Goal: Transaction & Acquisition: Download file/media

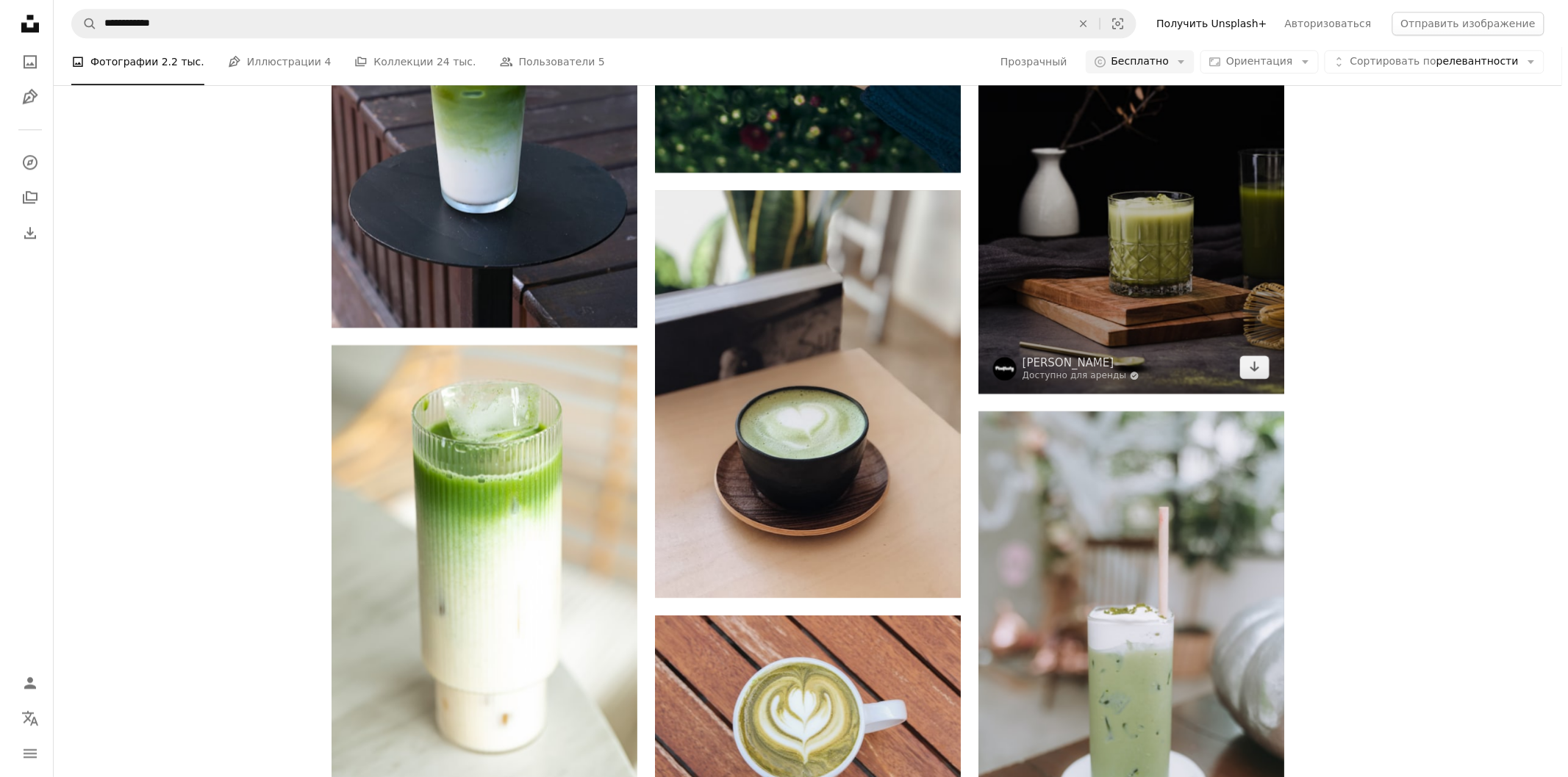
scroll to position [1470, 0]
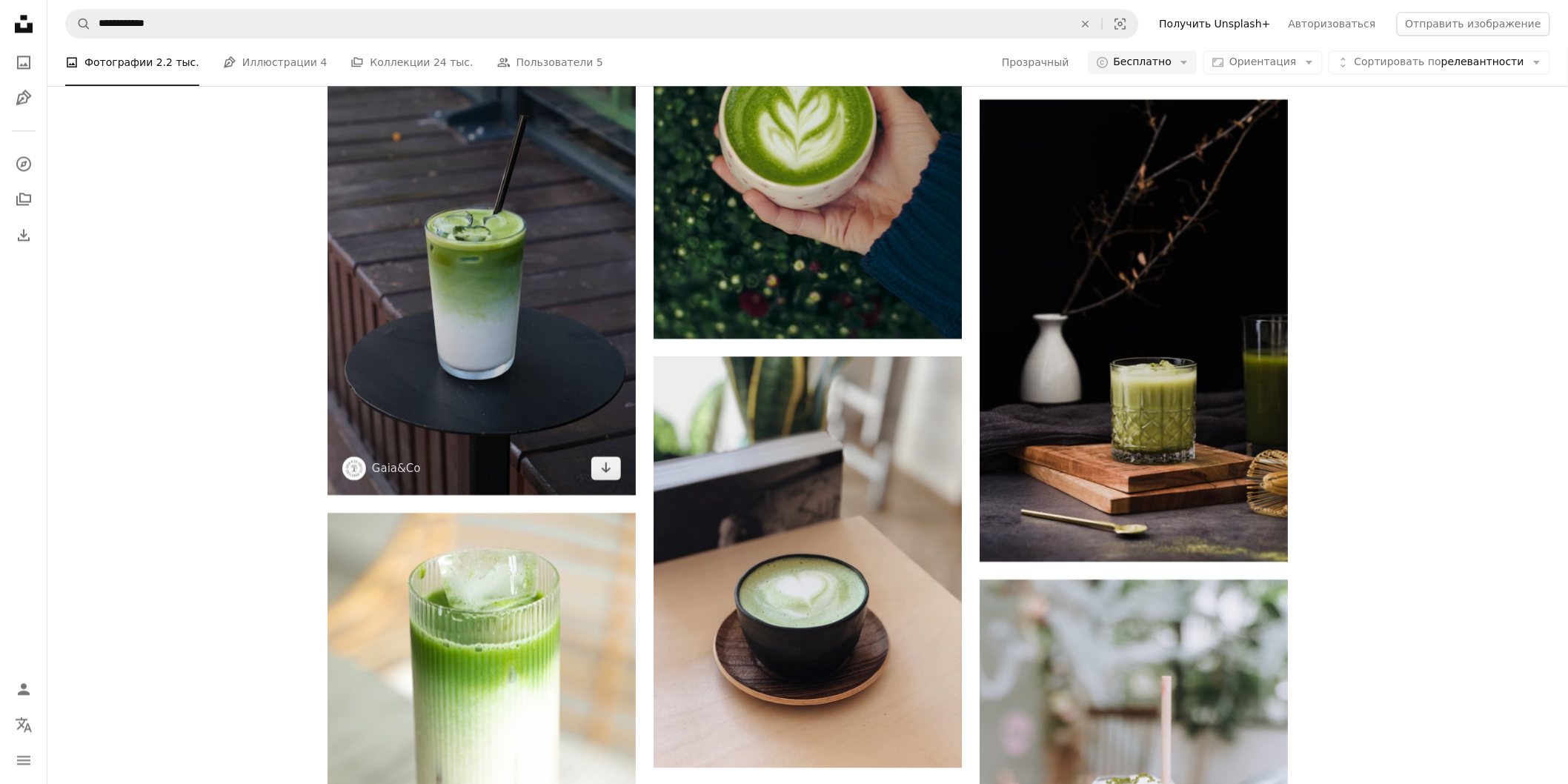
click at [574, 302] on img at bounding box center [481, 264] width 308 height 463
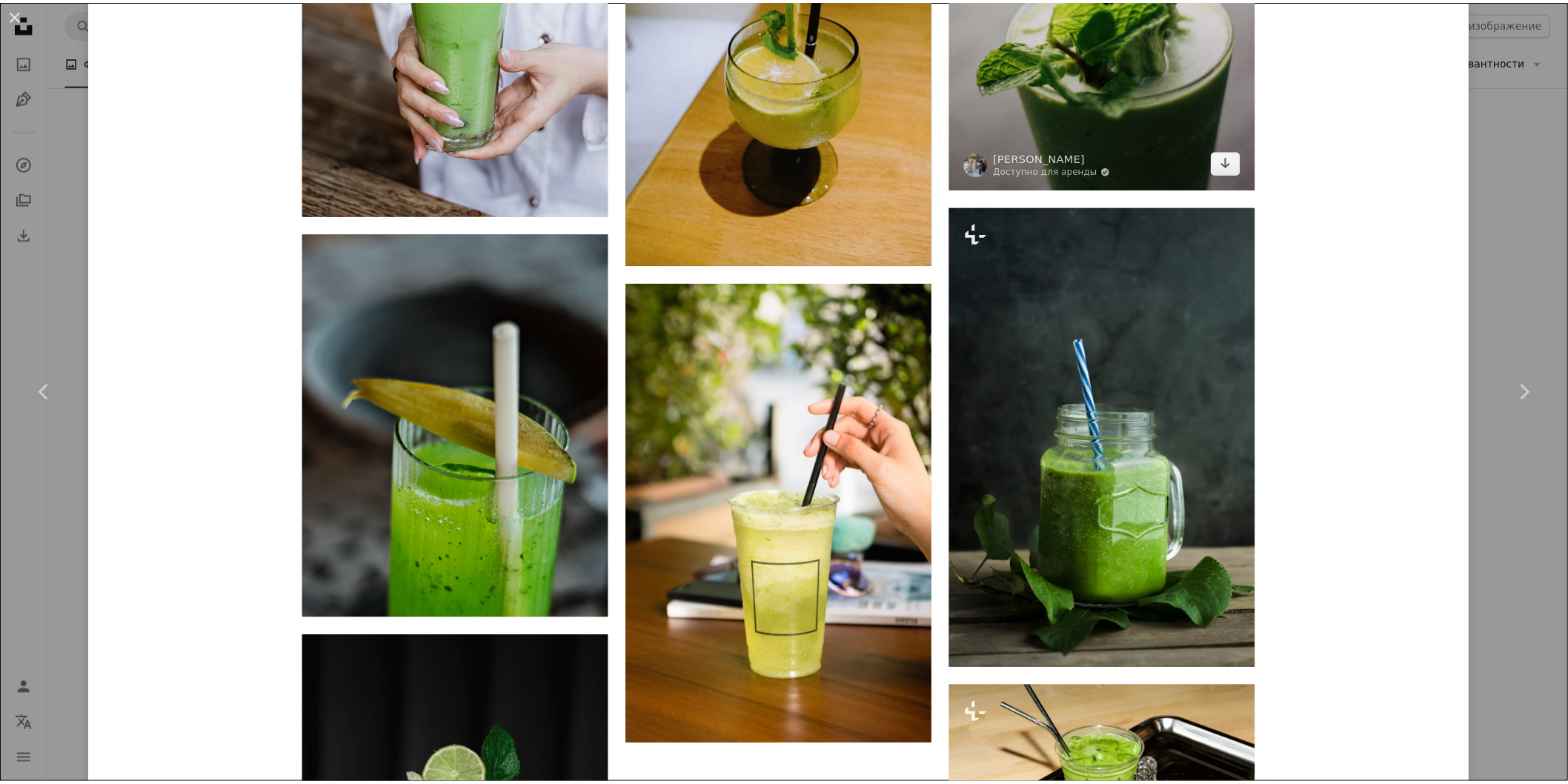
scroll to position [6356, 0]
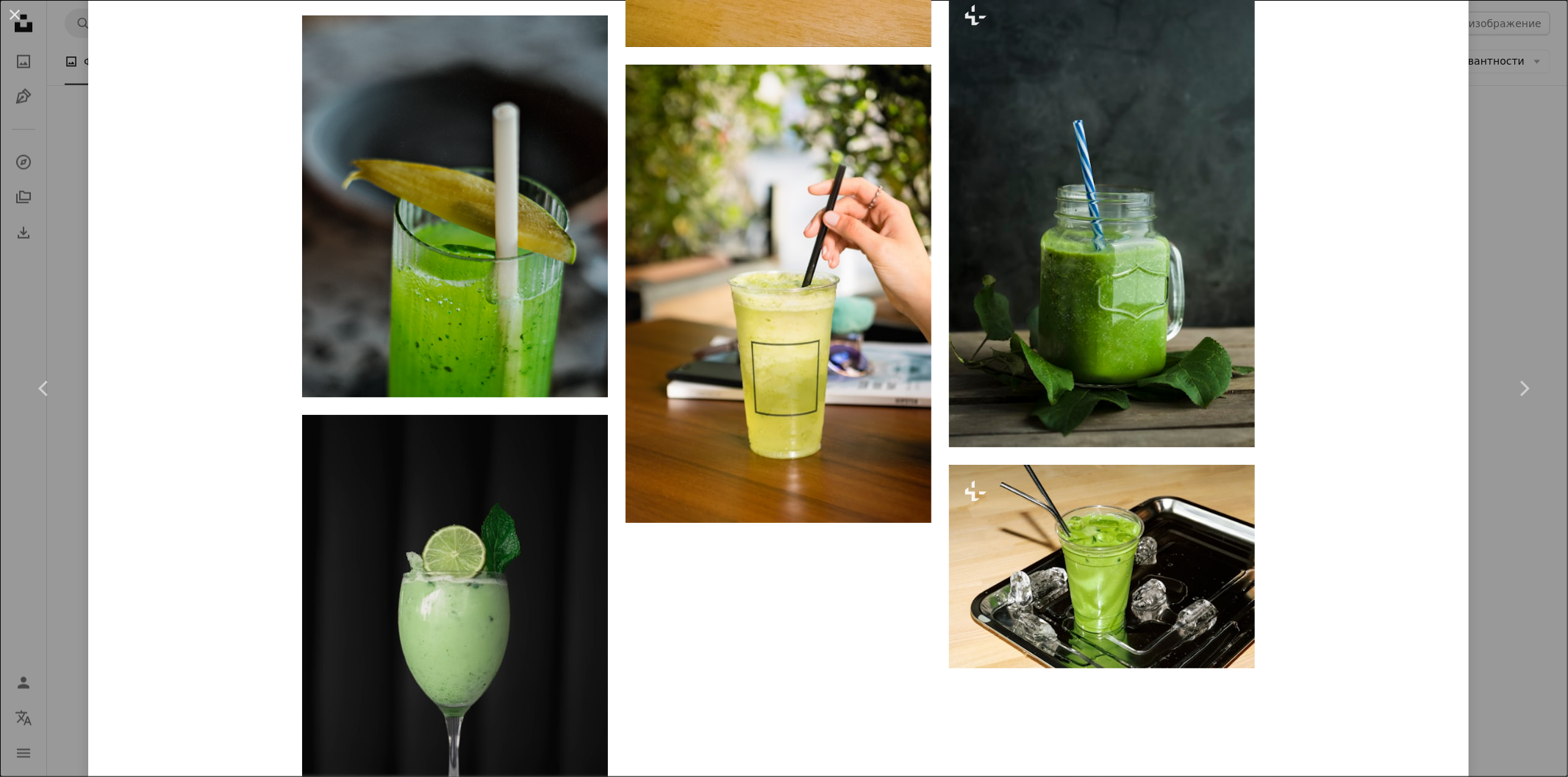
click at [1484, 186] on div "An X shape Chevron left Chevron right Gaia&Co gaiacoffee A heart A plus sign Ре…" at bounding box center [784, 388] width 1568 height 777
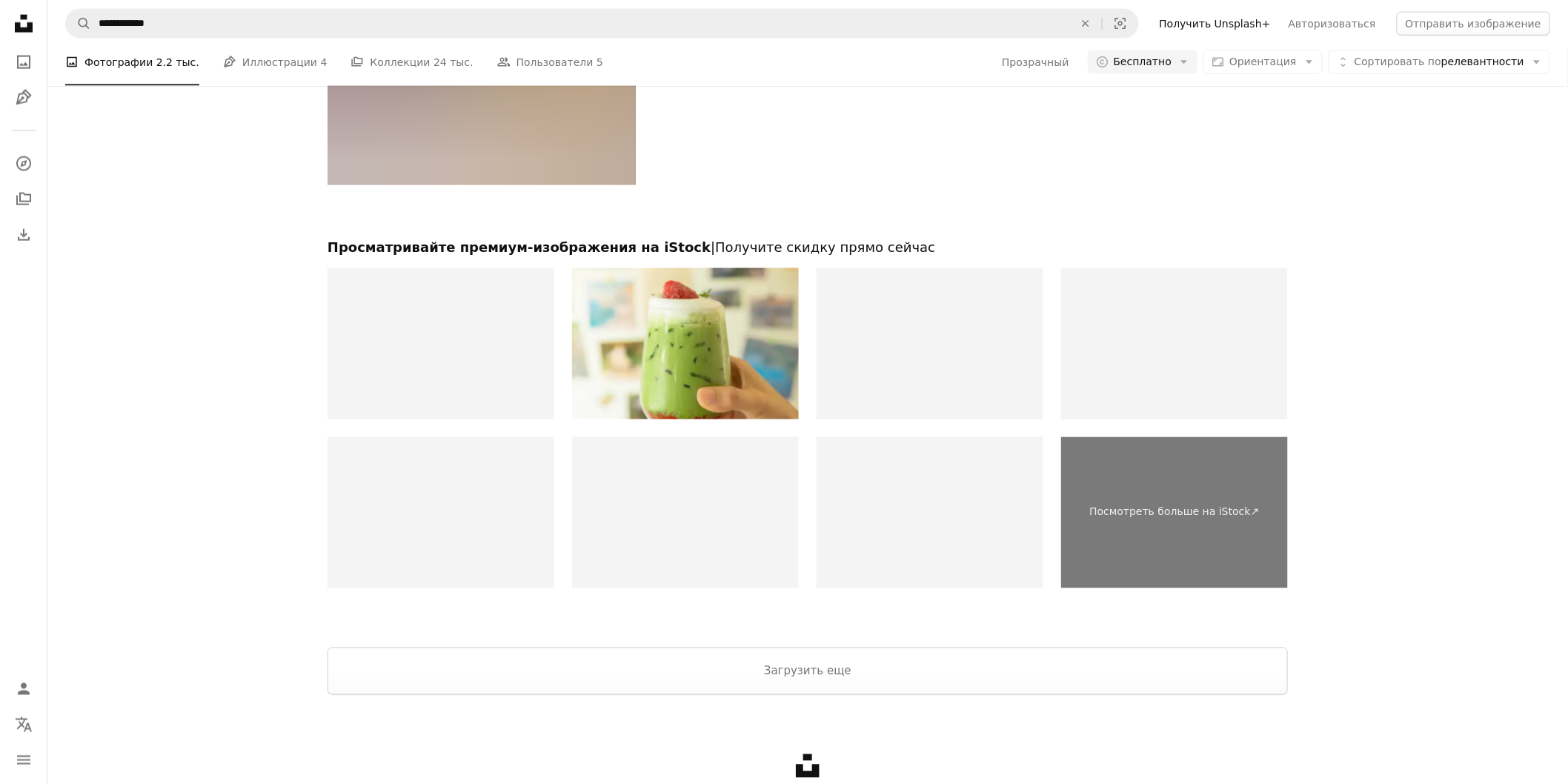
scroll to position [3295, 0]
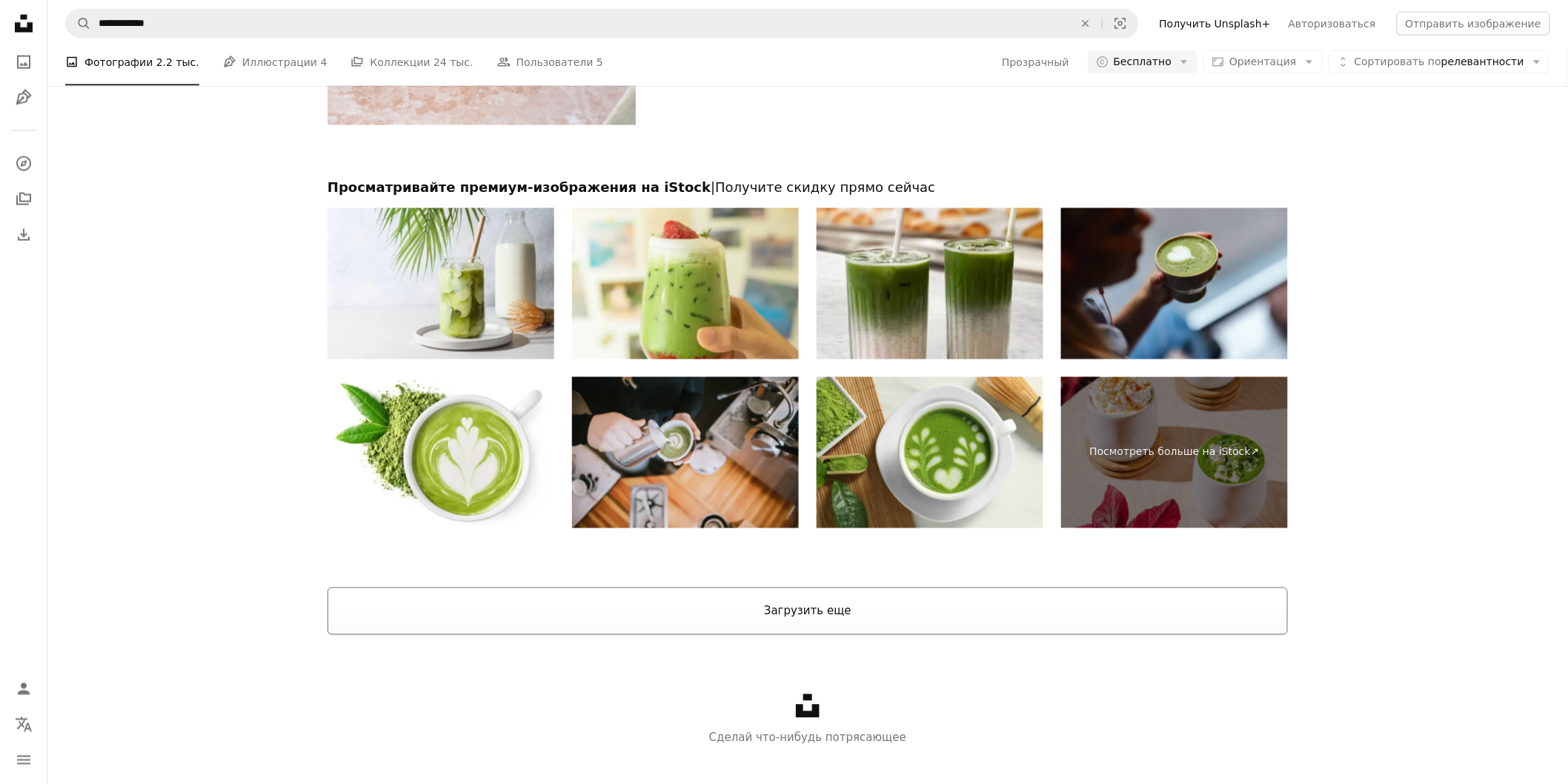
click at [693, 611] on button "Загрузить еще" at bounding box center [807, 611] width 960 height 48
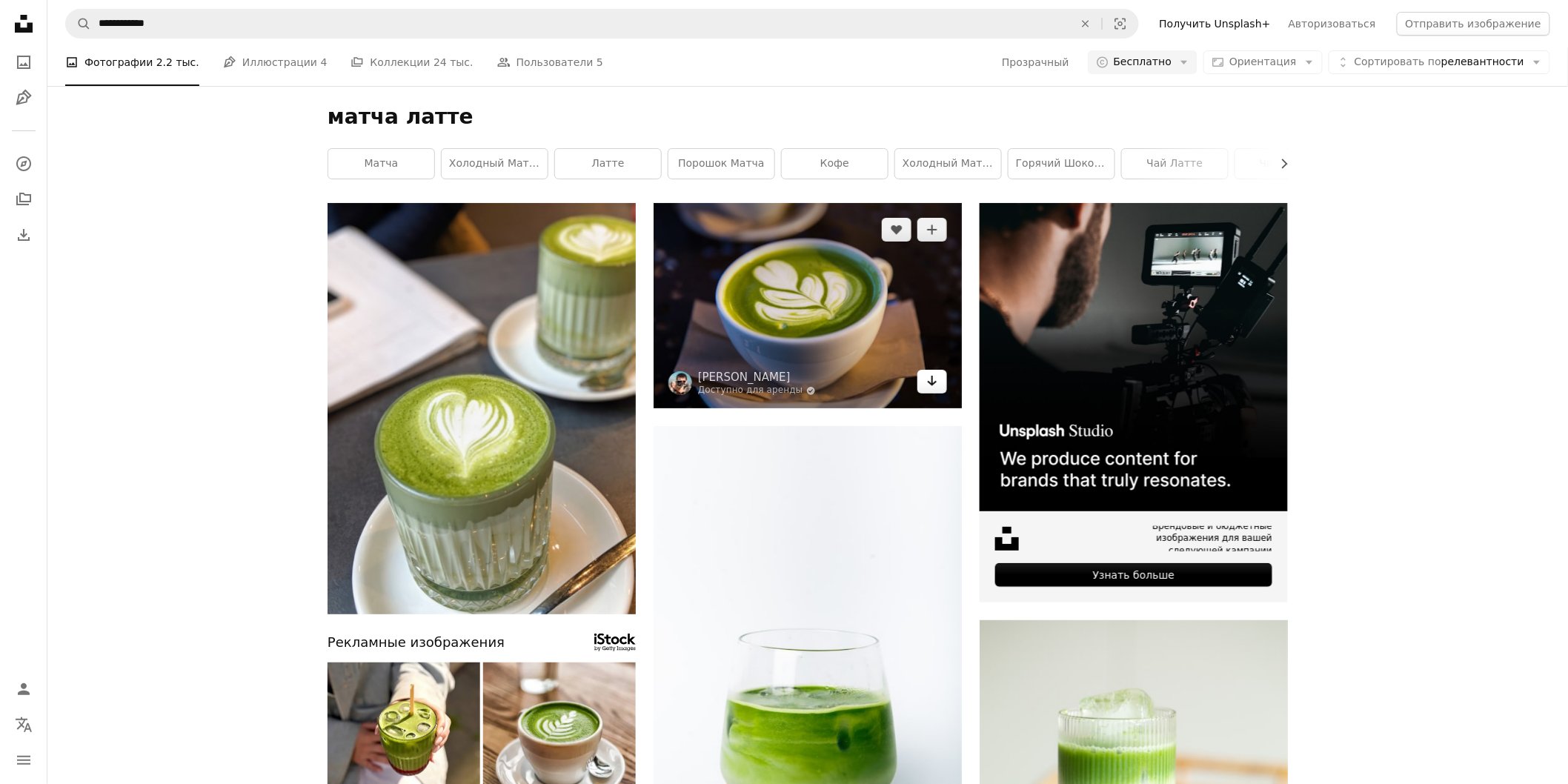
scroll to position [493, 0]
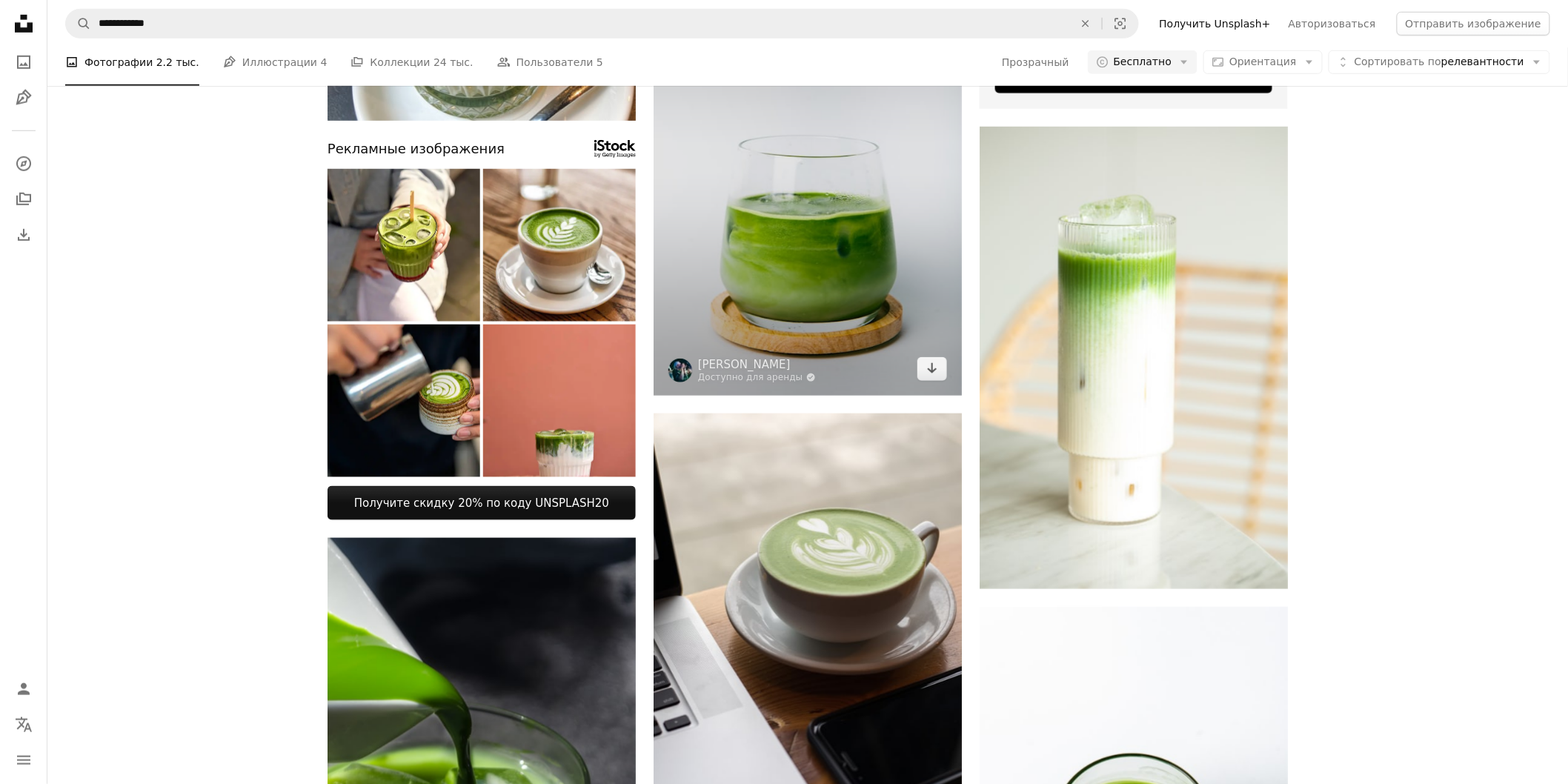
click at [893, 279] on img at bounding box center [807, 164] width 308 height 463
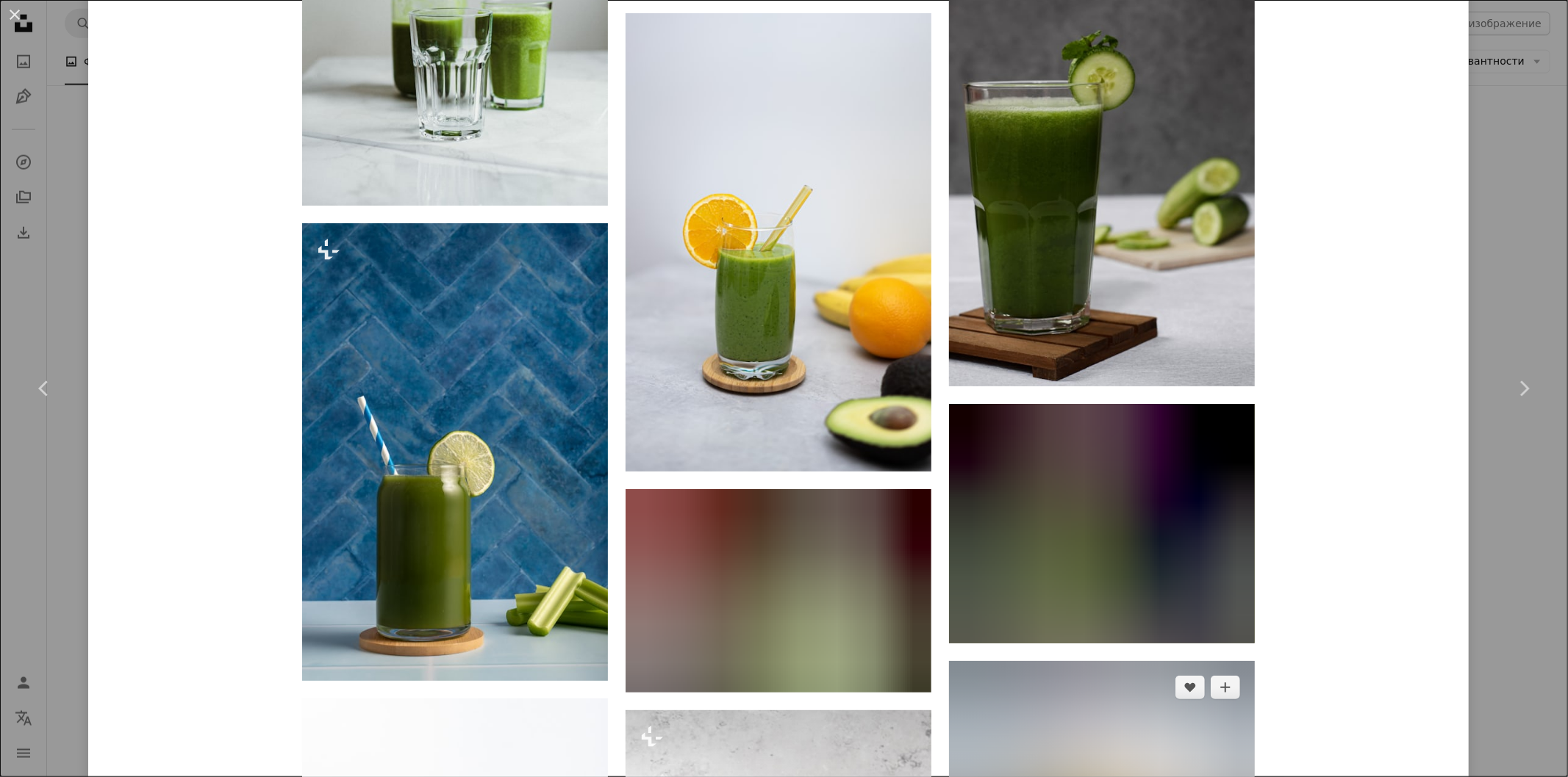
scroll to position [2856, 0]
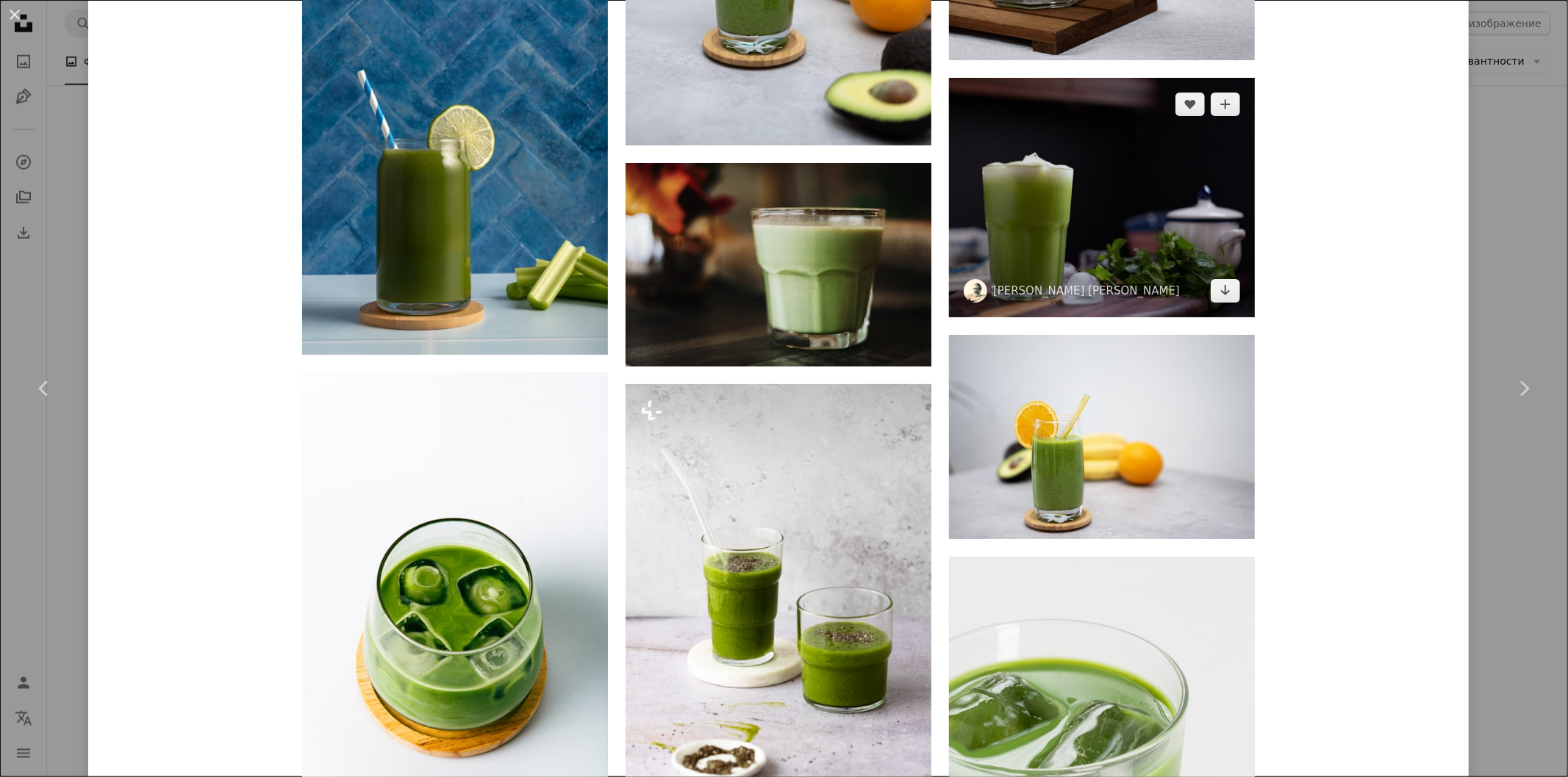
click at [1115, 206] on img at bounding box center [1101, 197] width 305 height 239
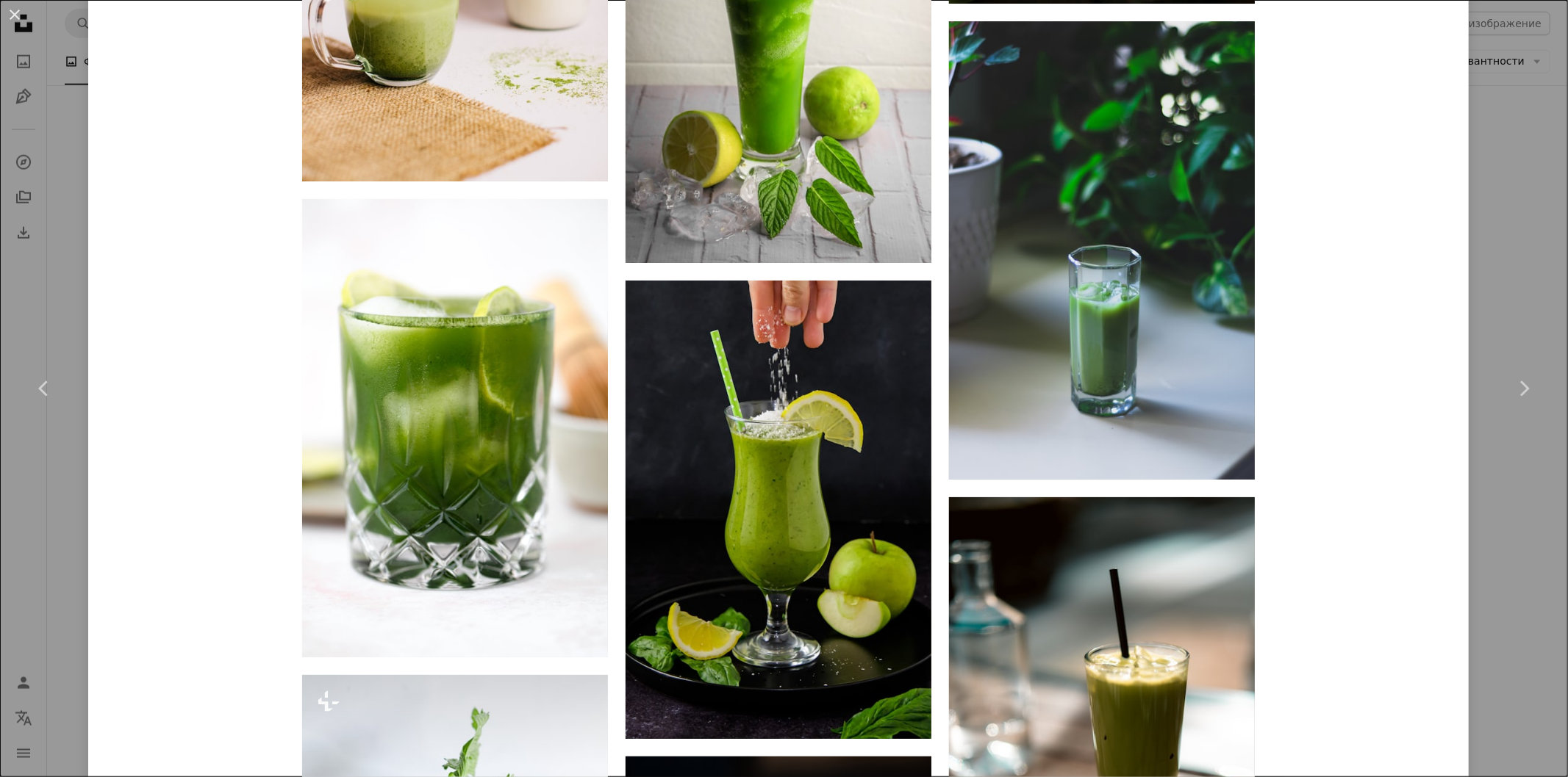
scroll to position [4311, 0]
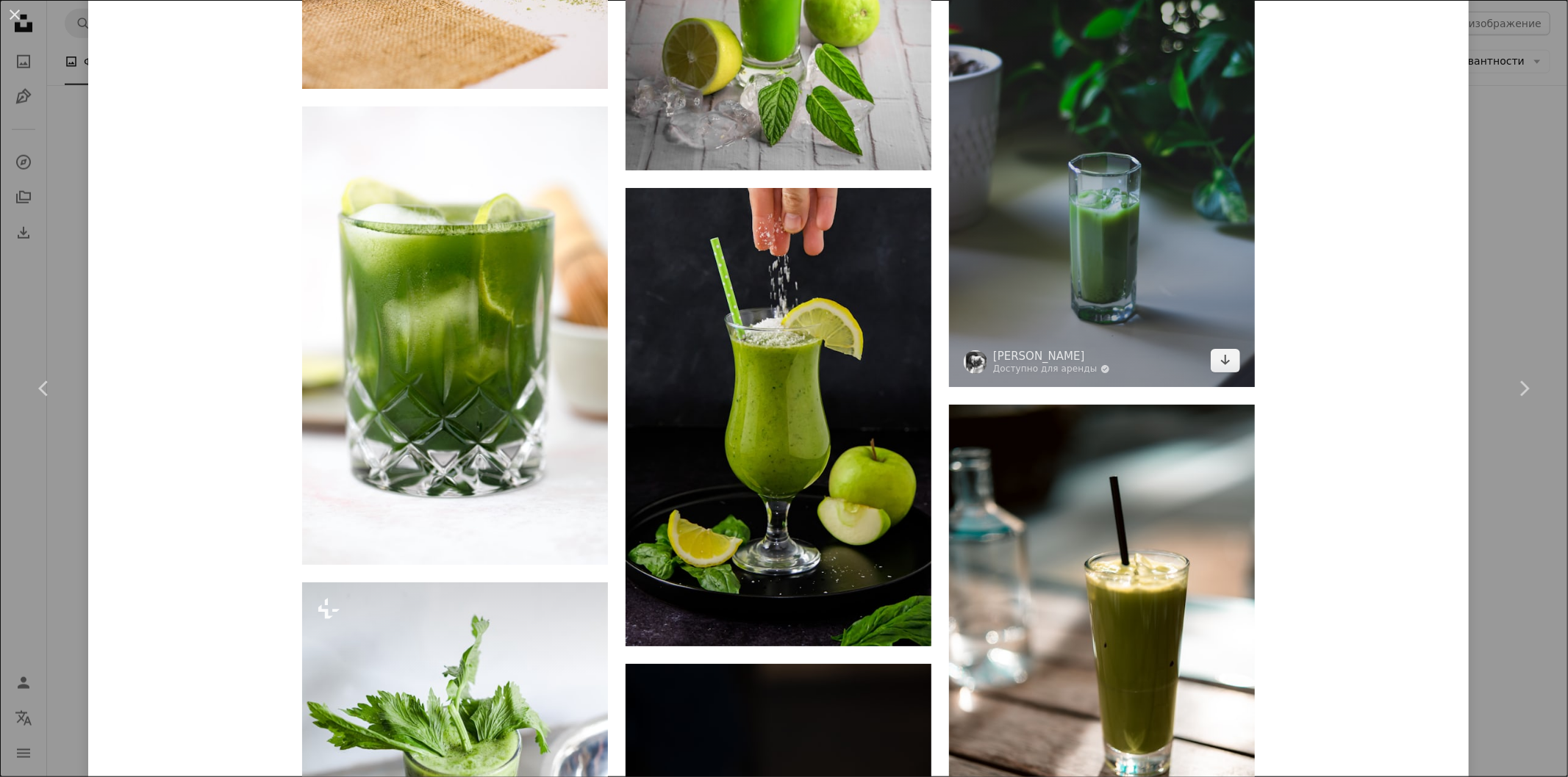
click at [1116, 159] on img at bounding box center [1101, 158] width 305 height 458
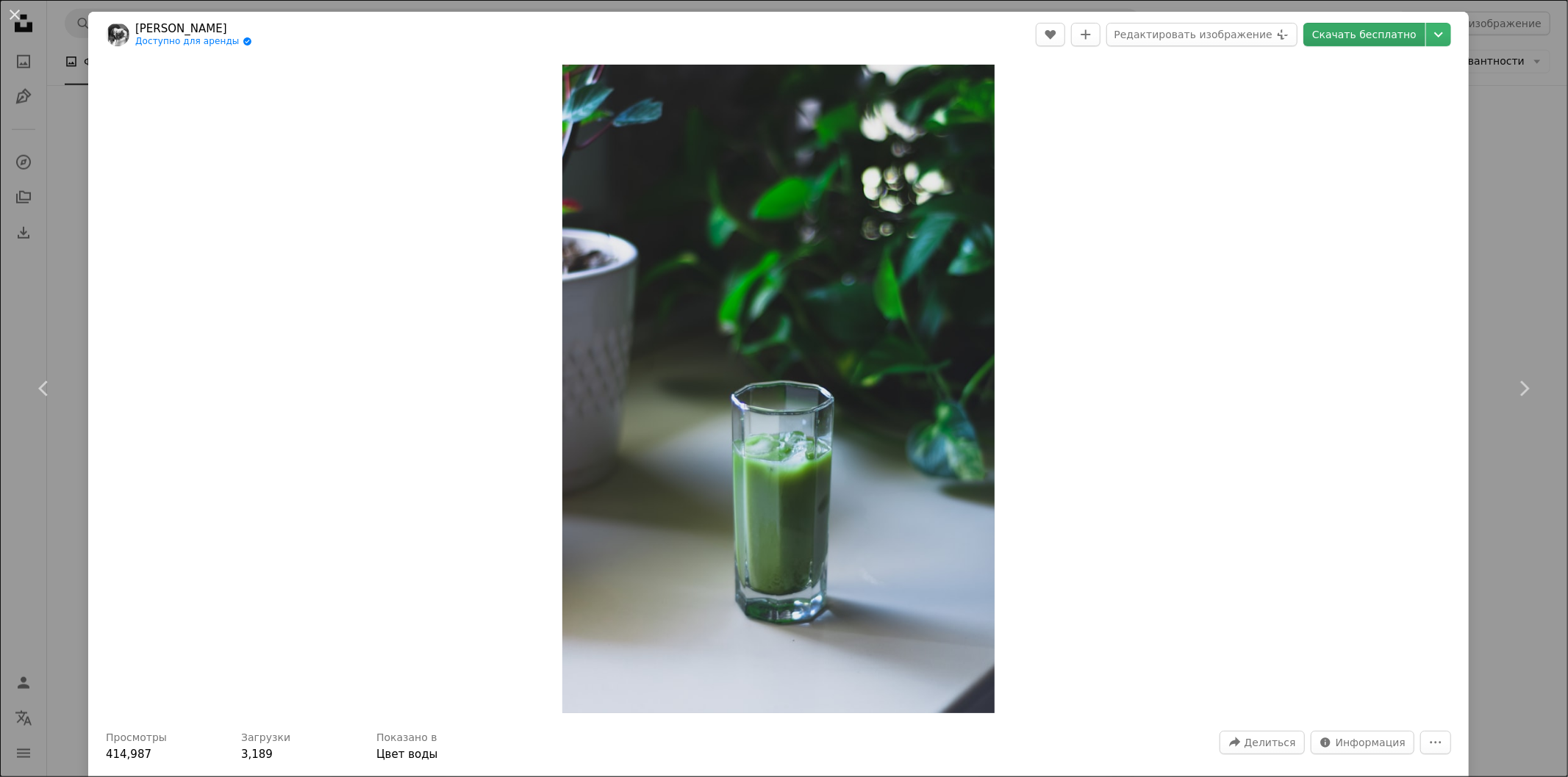
click at [1372, 31] on font "Скачать бесплатно" at bounding box center [1364, 35] width 104 height 12
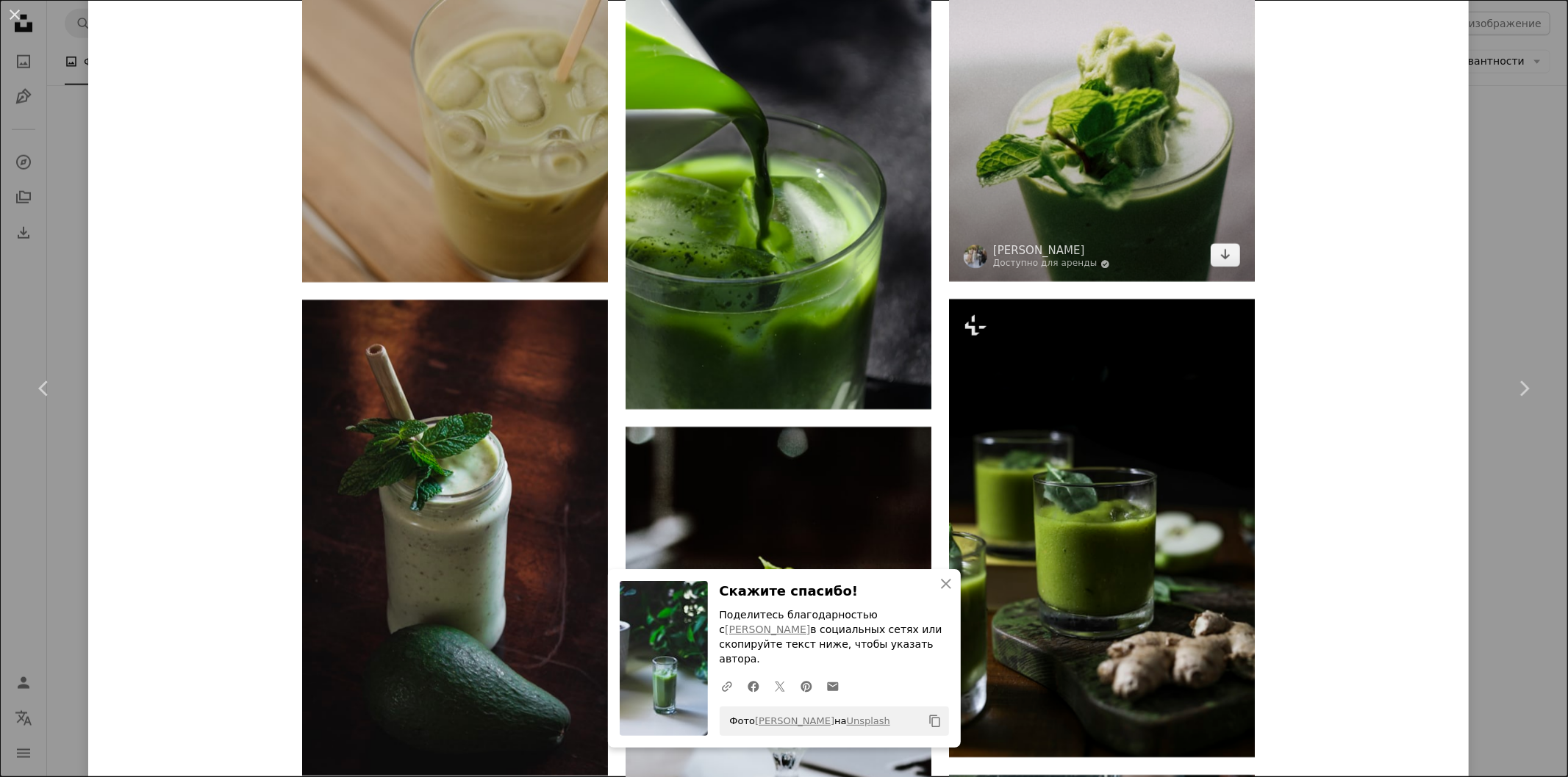
scroll to position [4245, 0]
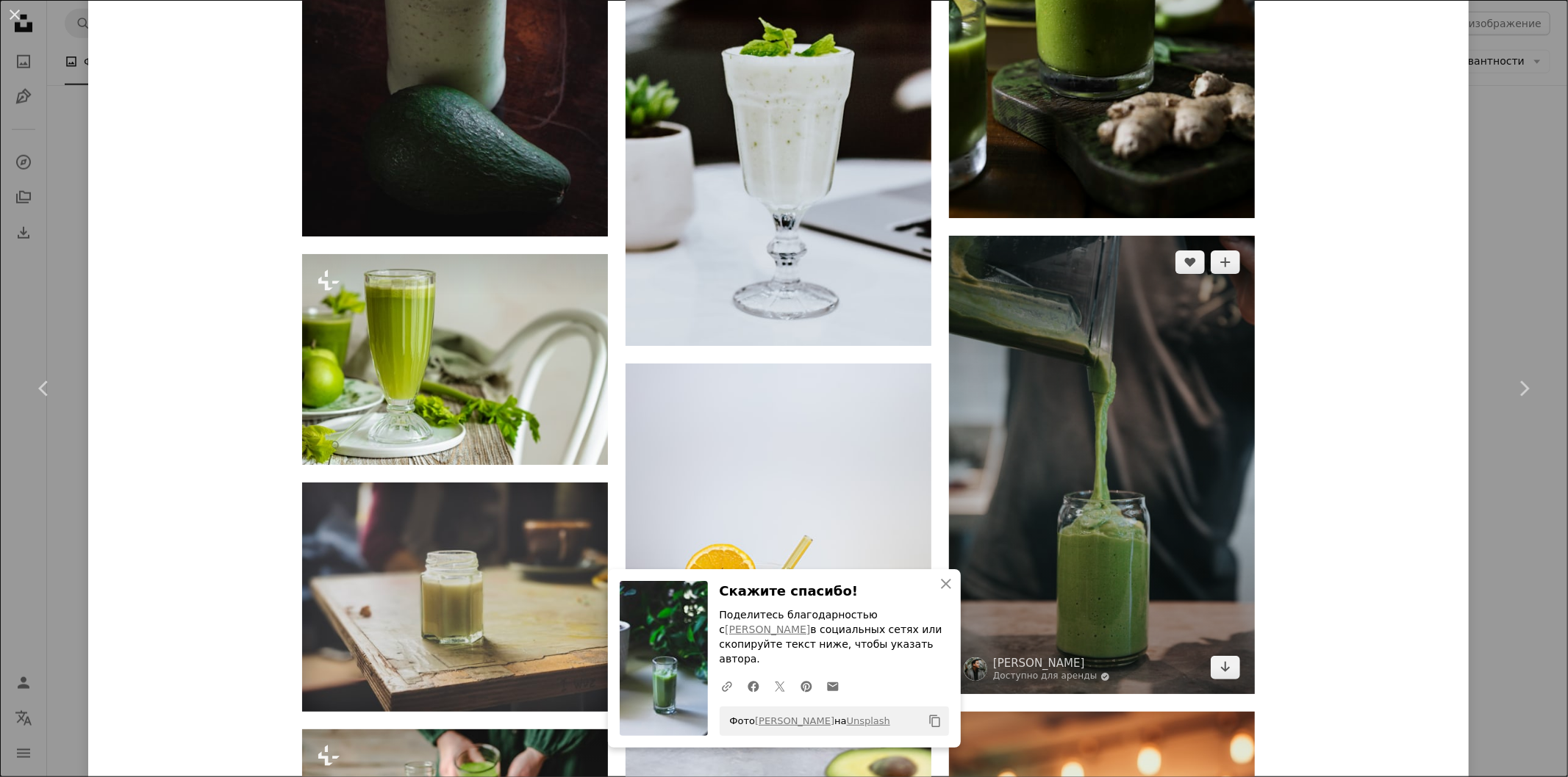
click at [1103, 426] on img at bounding box center [1101, 465] width 305 height 458
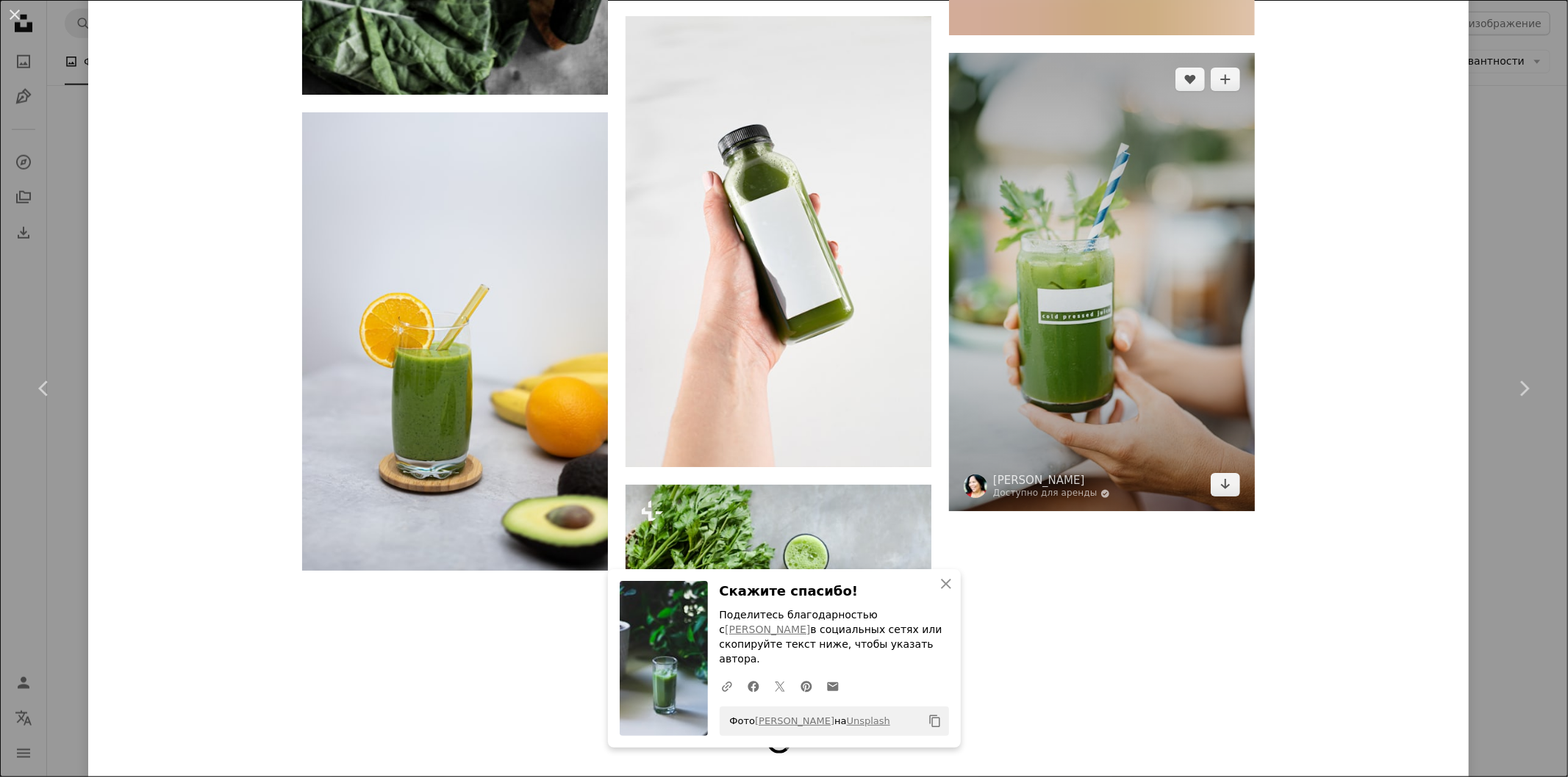
scroll to position [5876, 0]
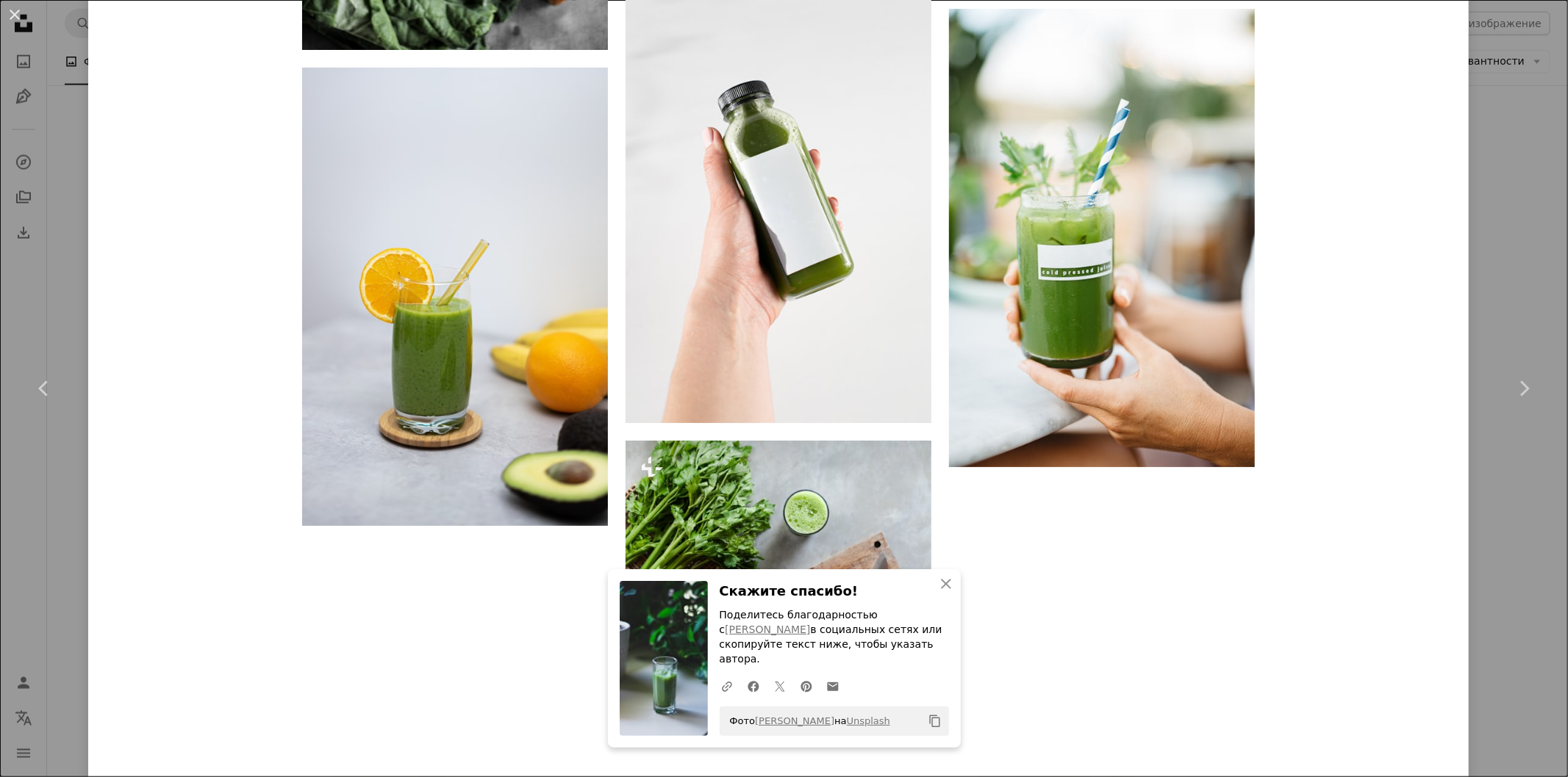
click at [1522, 181] on div "An X shape Chevron left Chevron right [PERSON_NAME] Думлао Доступно для аренды …" at bounding box center [784, 388] width 1568 height 777
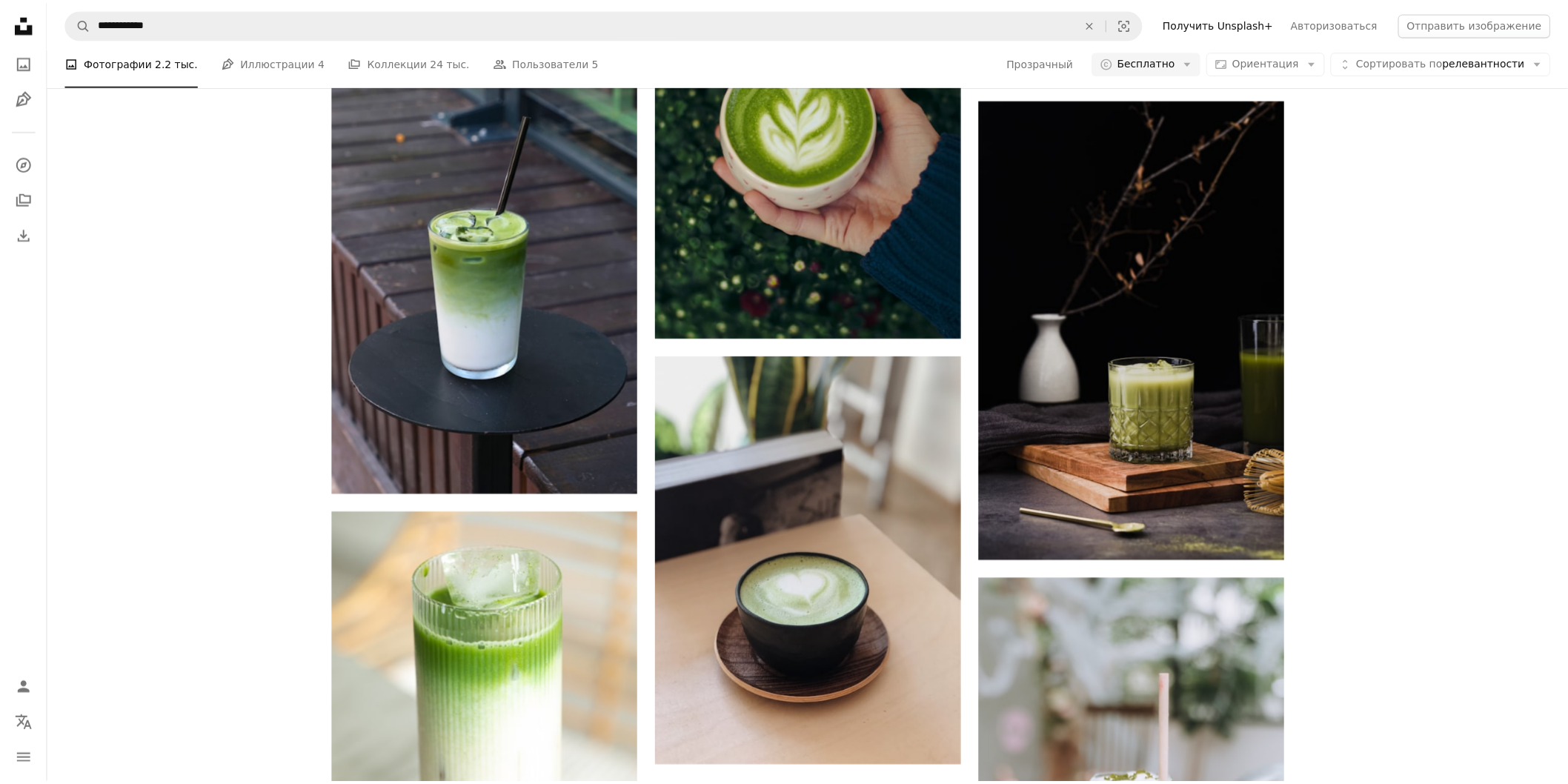
scroll to position [493, 0]
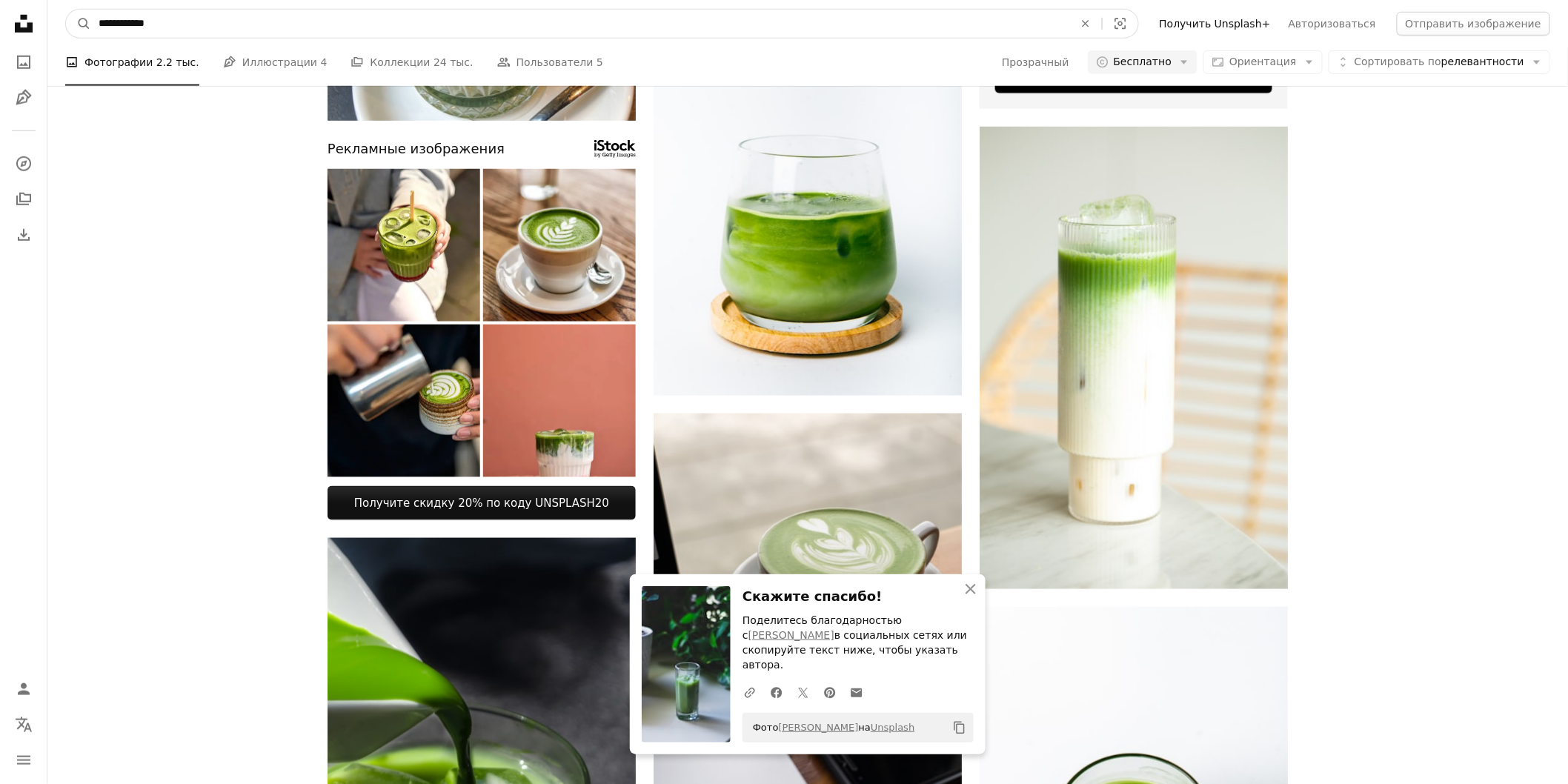
click at [247, 28] on input "**********" at bounding box center [580, 24] width 978 height 28
type input "**********"
click at [66, 10] on button "A magnifying glass" at bounding box center [78, 24] width 25 height 28
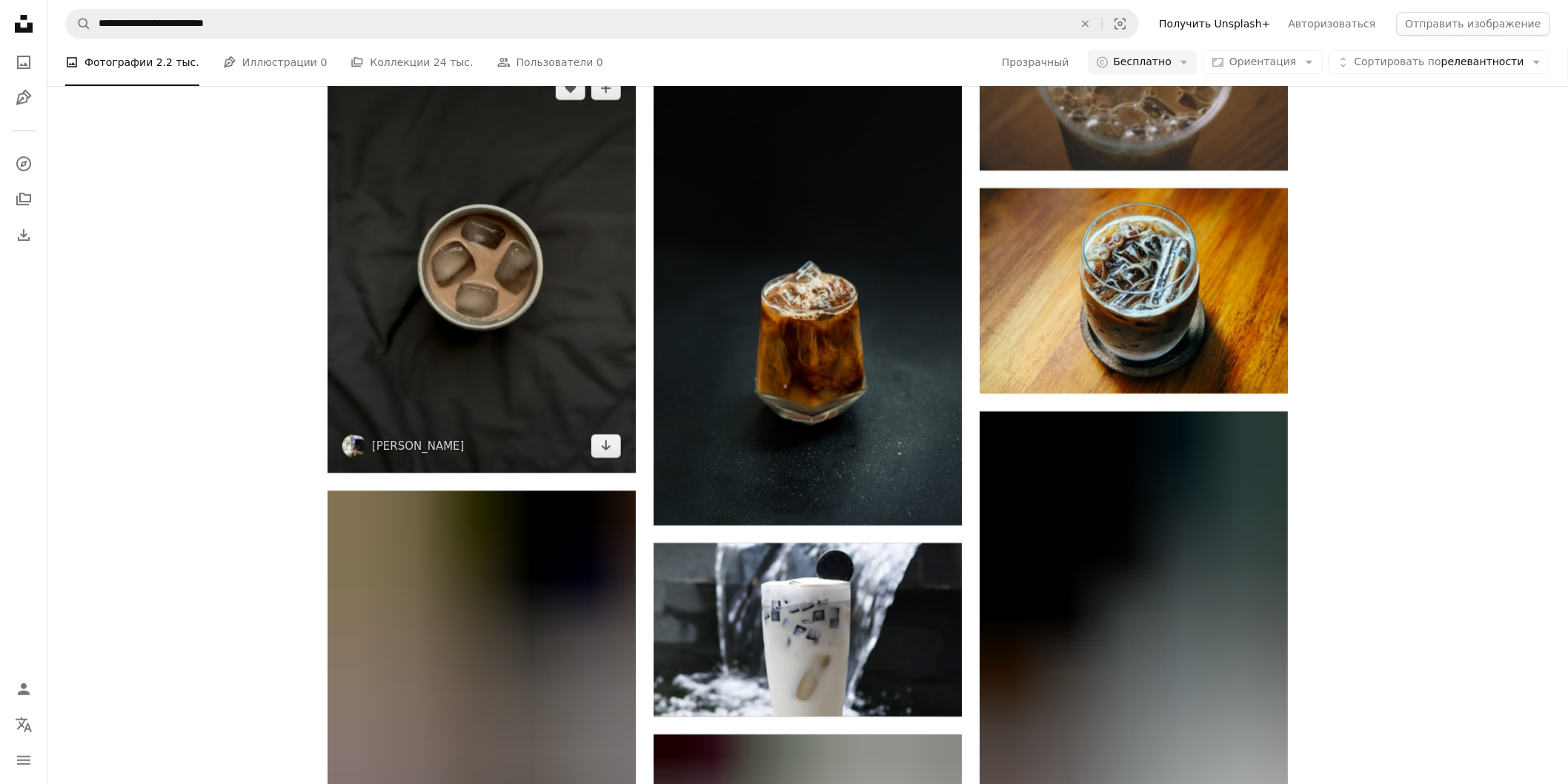
scroll to position [5024, 0]
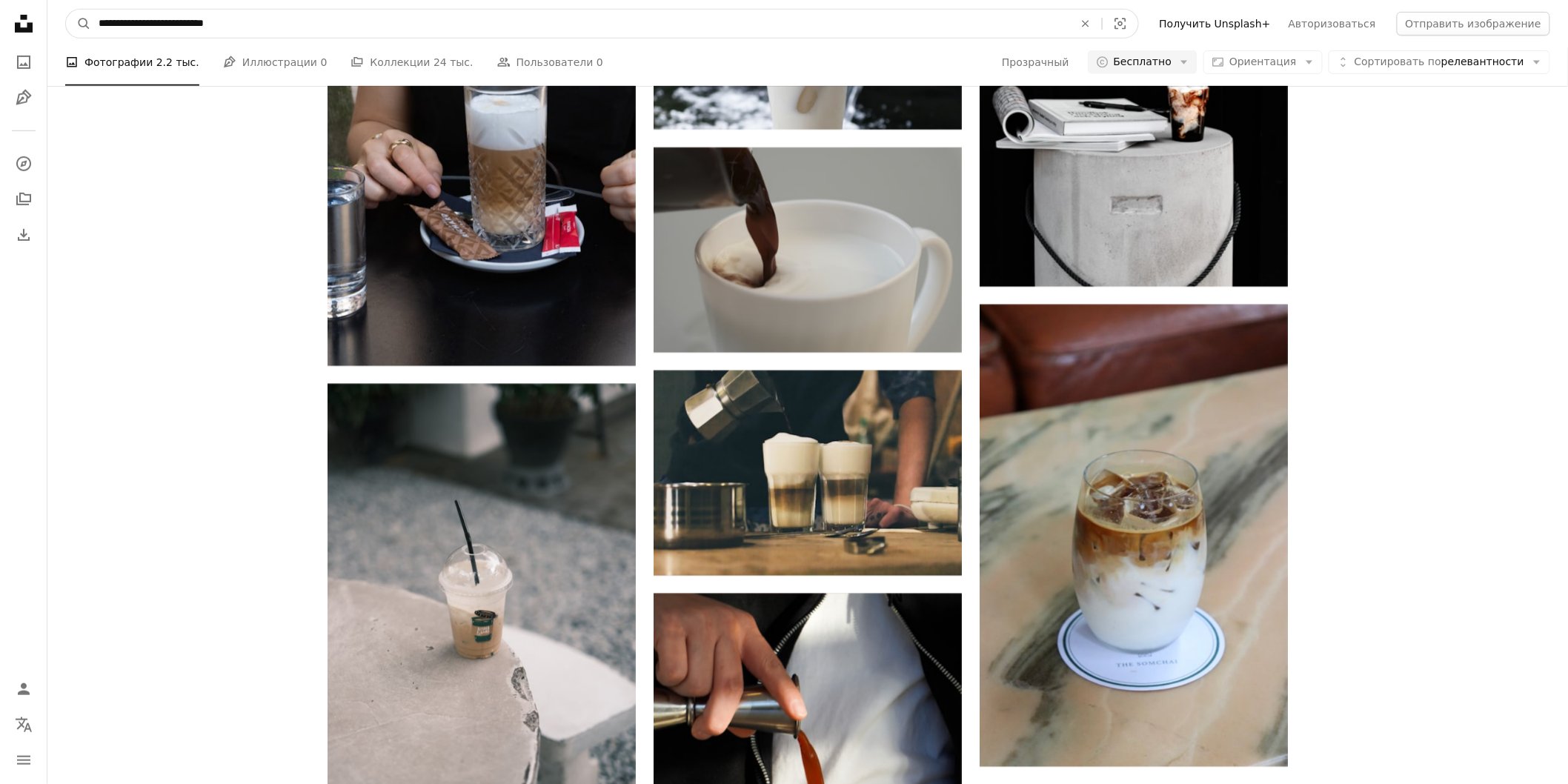
click at [103, 23] on input "**********" at bounding box center [580, 24] width 978 height 28
type input "**********"
click at [66, 10] on button "A magnifying glass" at bounding box center [78, 24] width 25 height 28
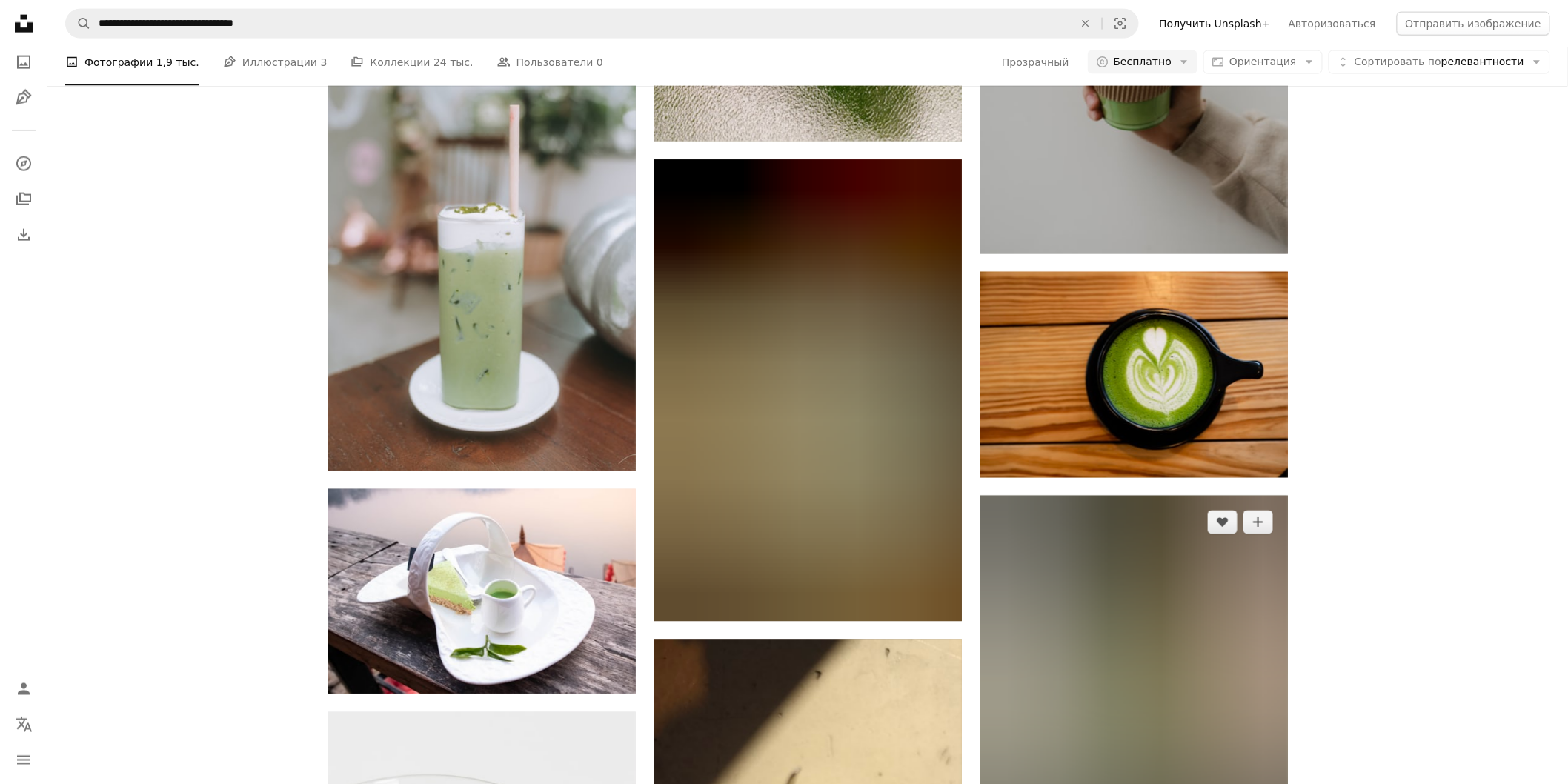
scroll to position [10791, 0]
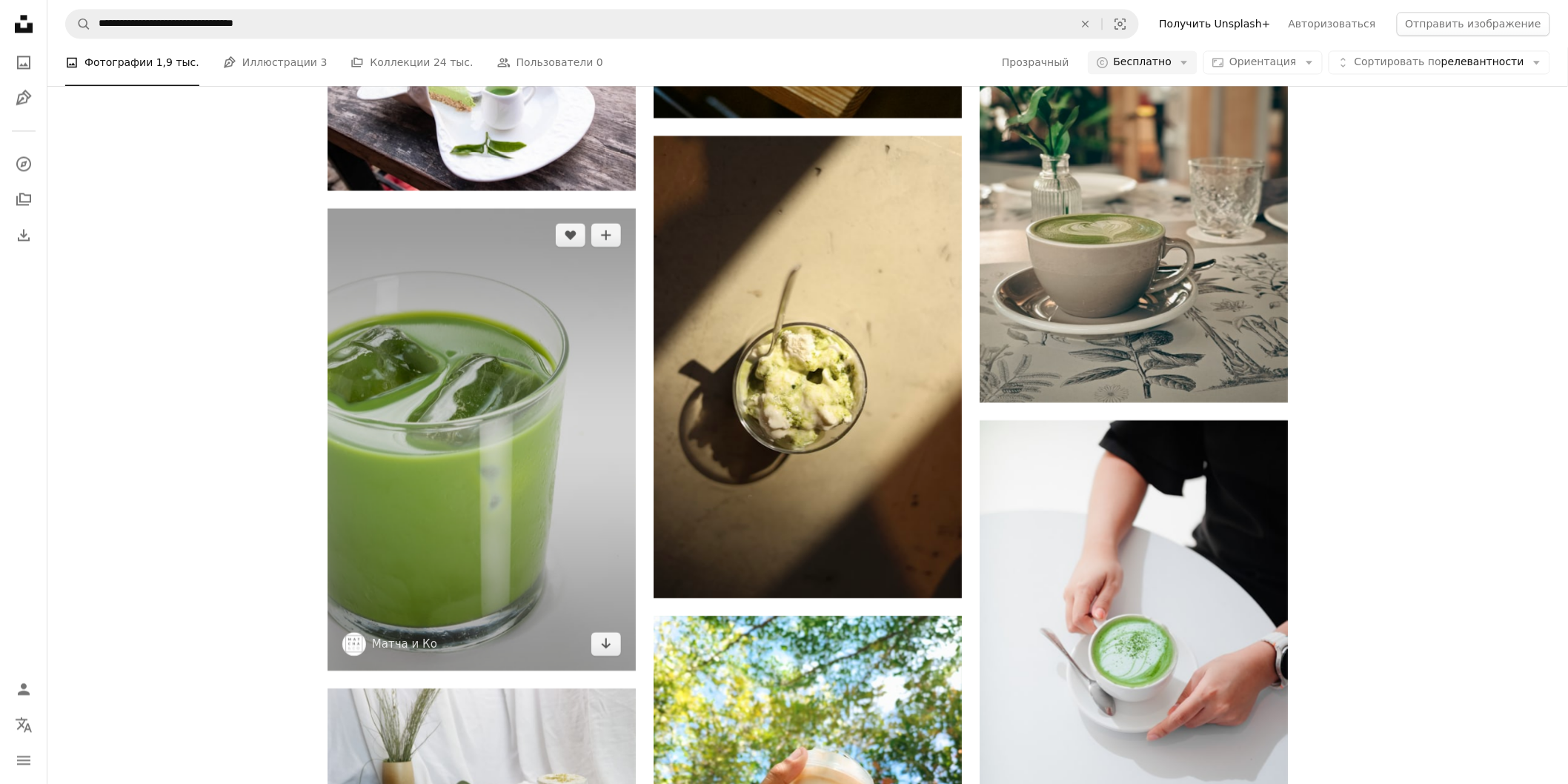
click at [517, 537] on img at bounding box center [481, 440] width 308 height 463
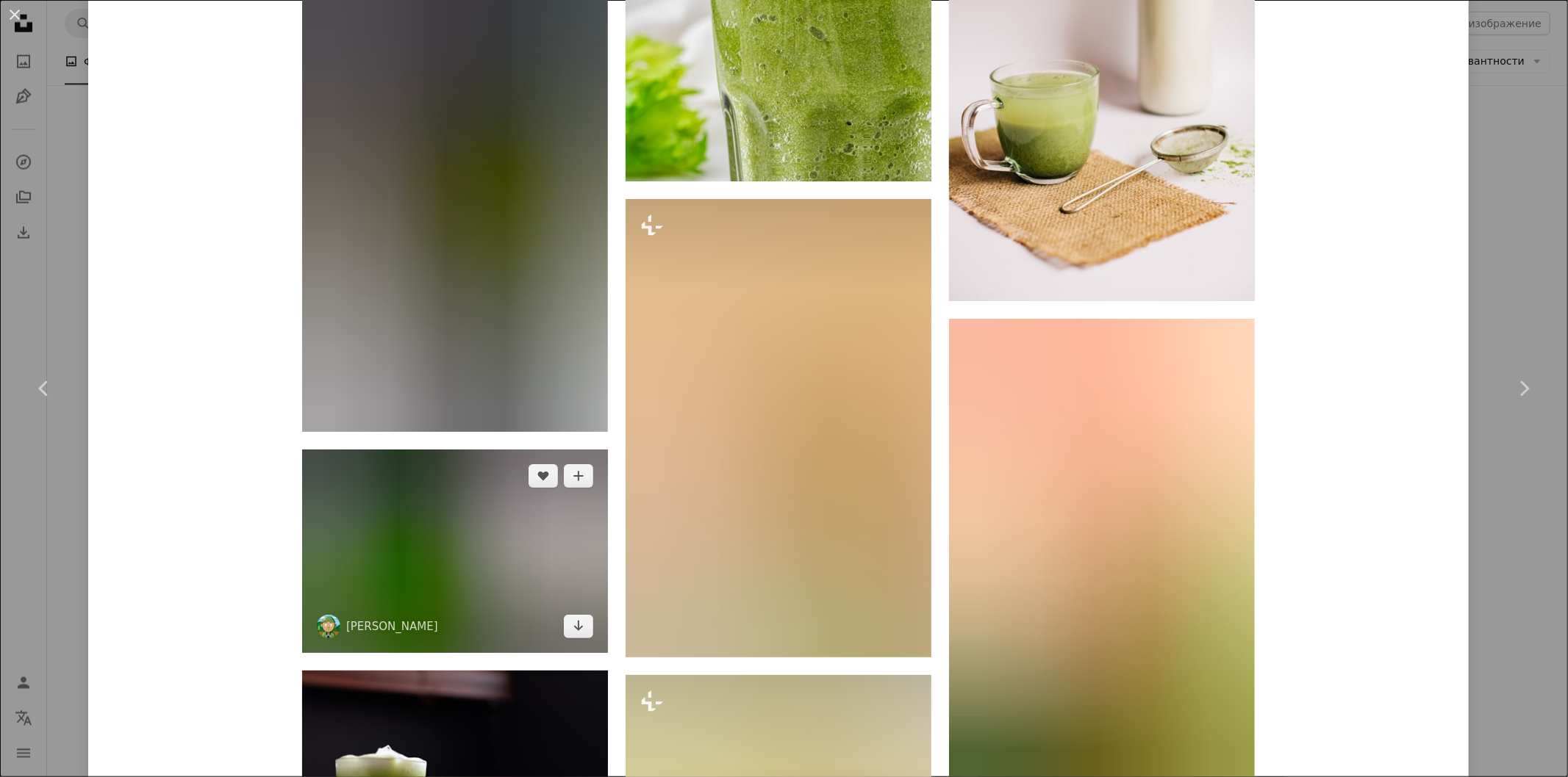
scroll to position [3674, 0]
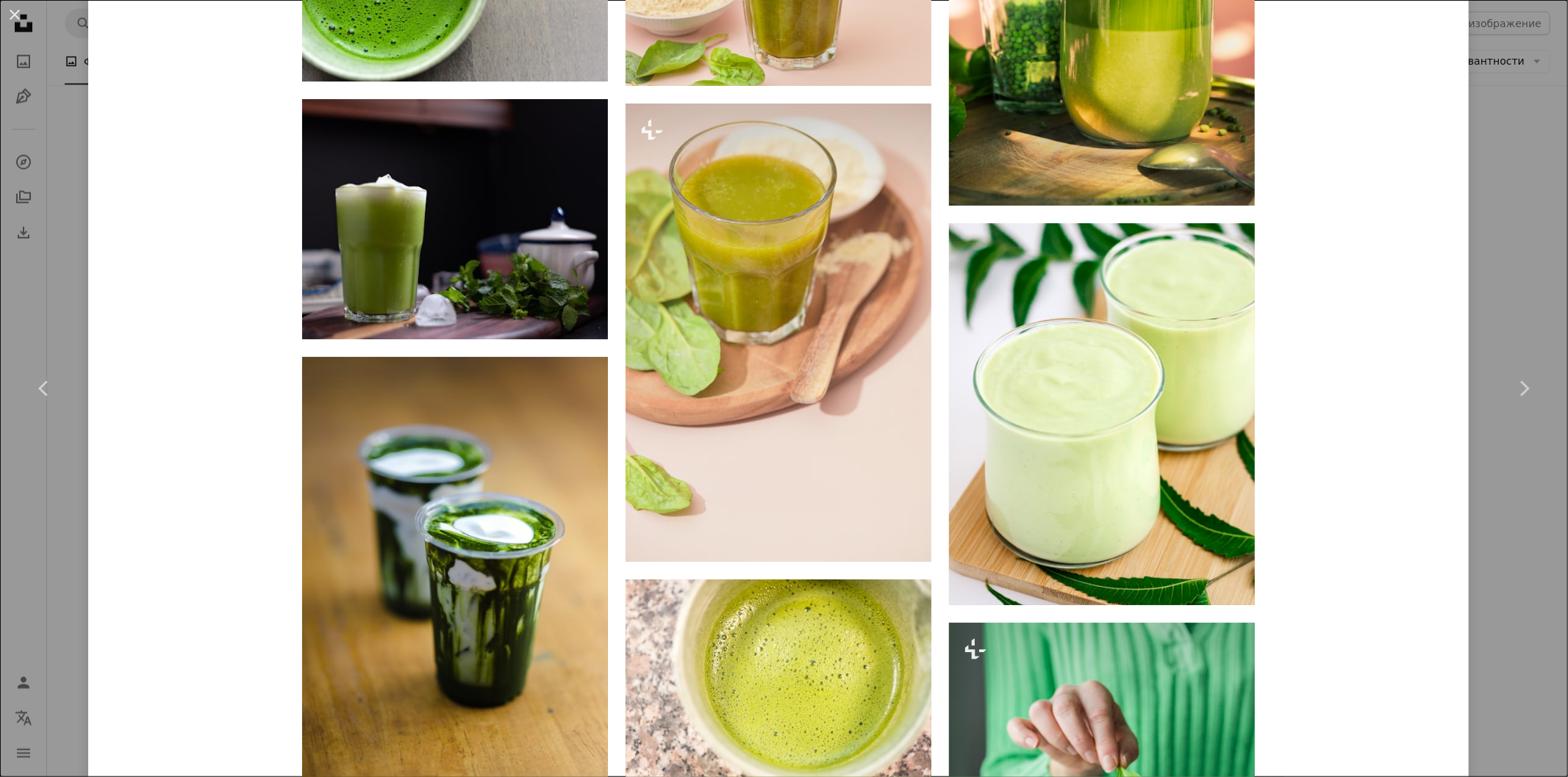
click at [1526, 132] on div "An X shape Chevron left Chevron right Матча и Ко matchaandco A heart A plus sig…" at bounding box center [784, 388] width 1568 height 777
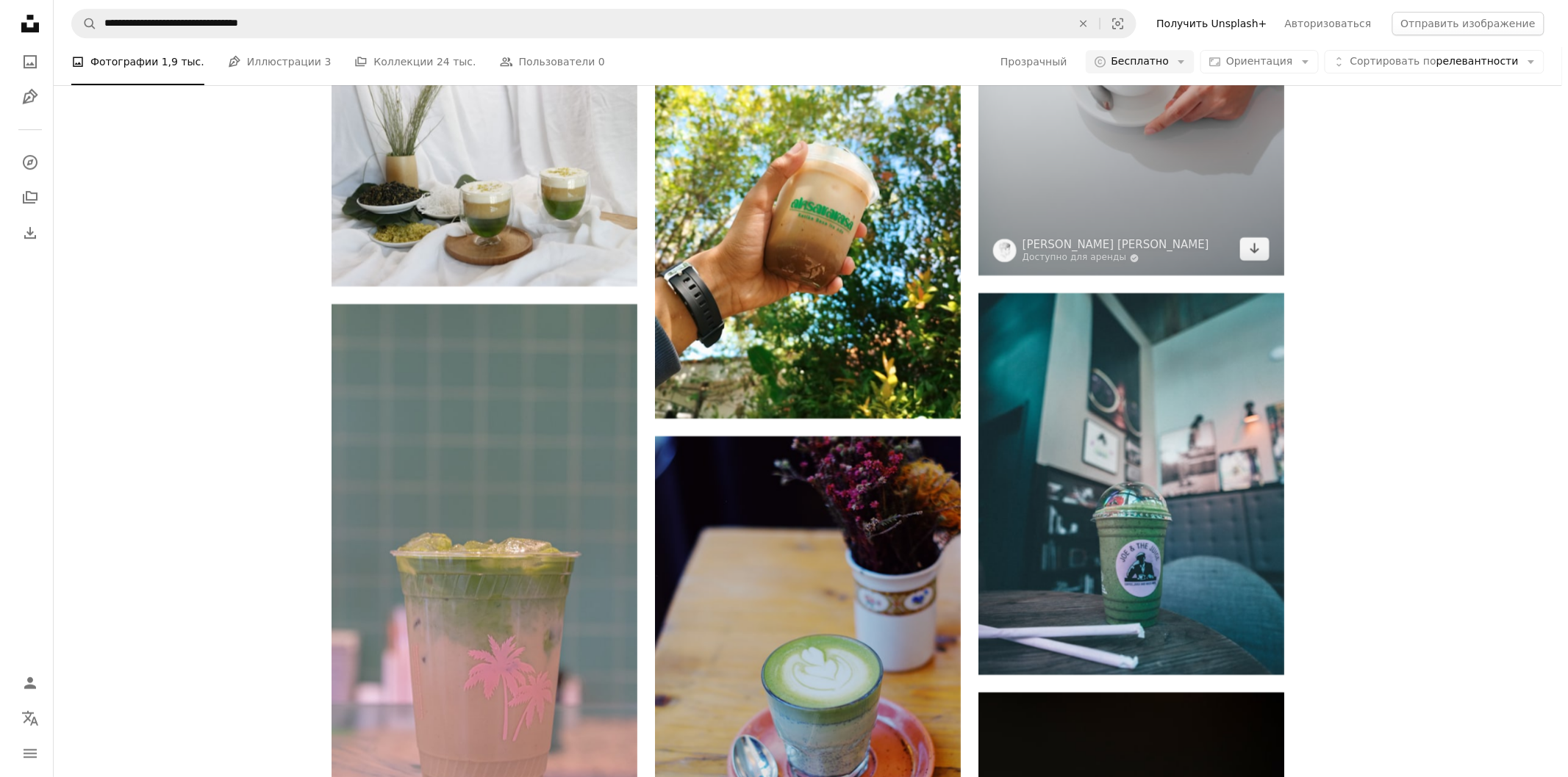
scroll to position [11756, 0]
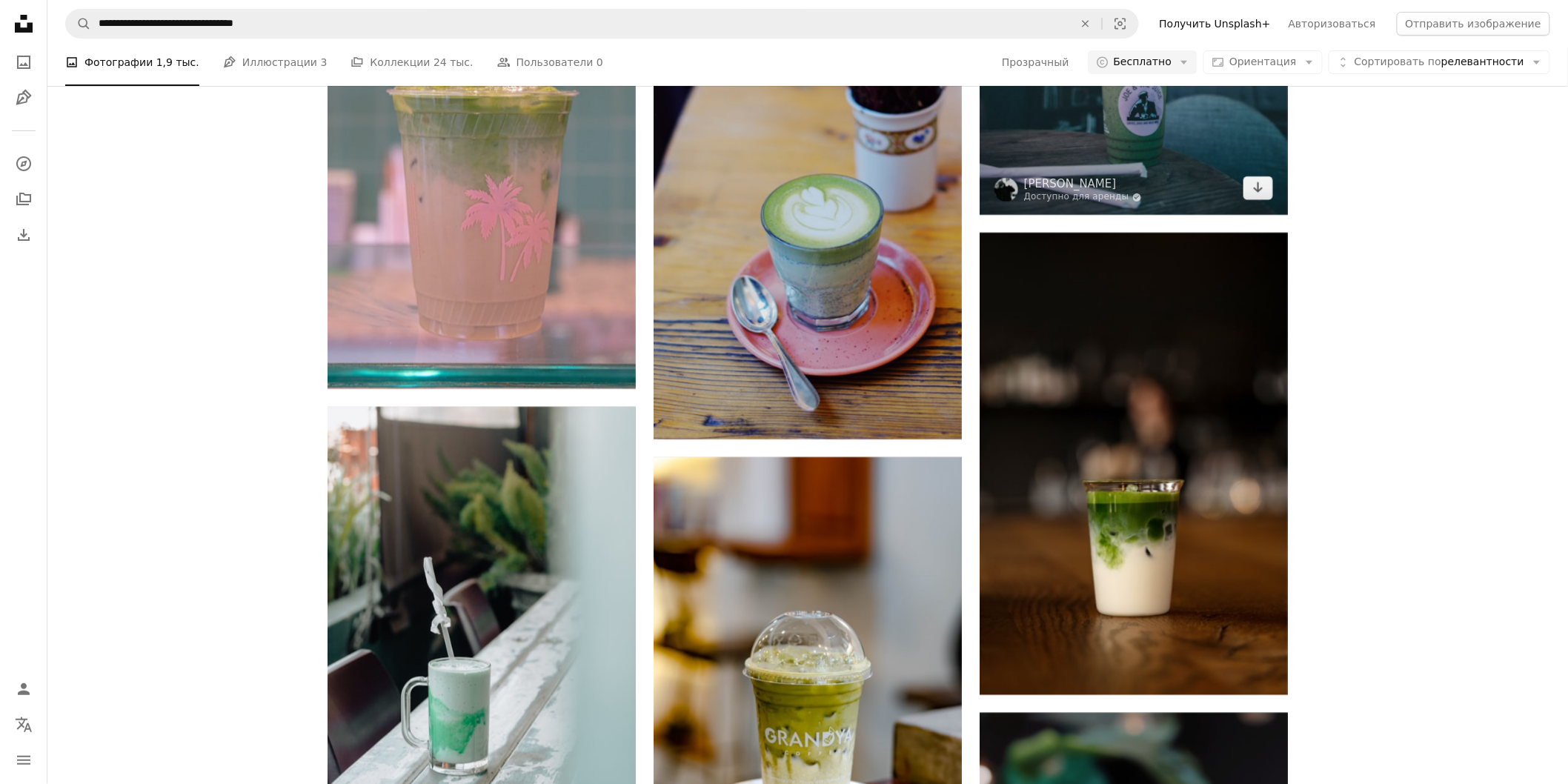
click at [1141, 106] on img at bounding box center [1133, 23] width 308 height 386
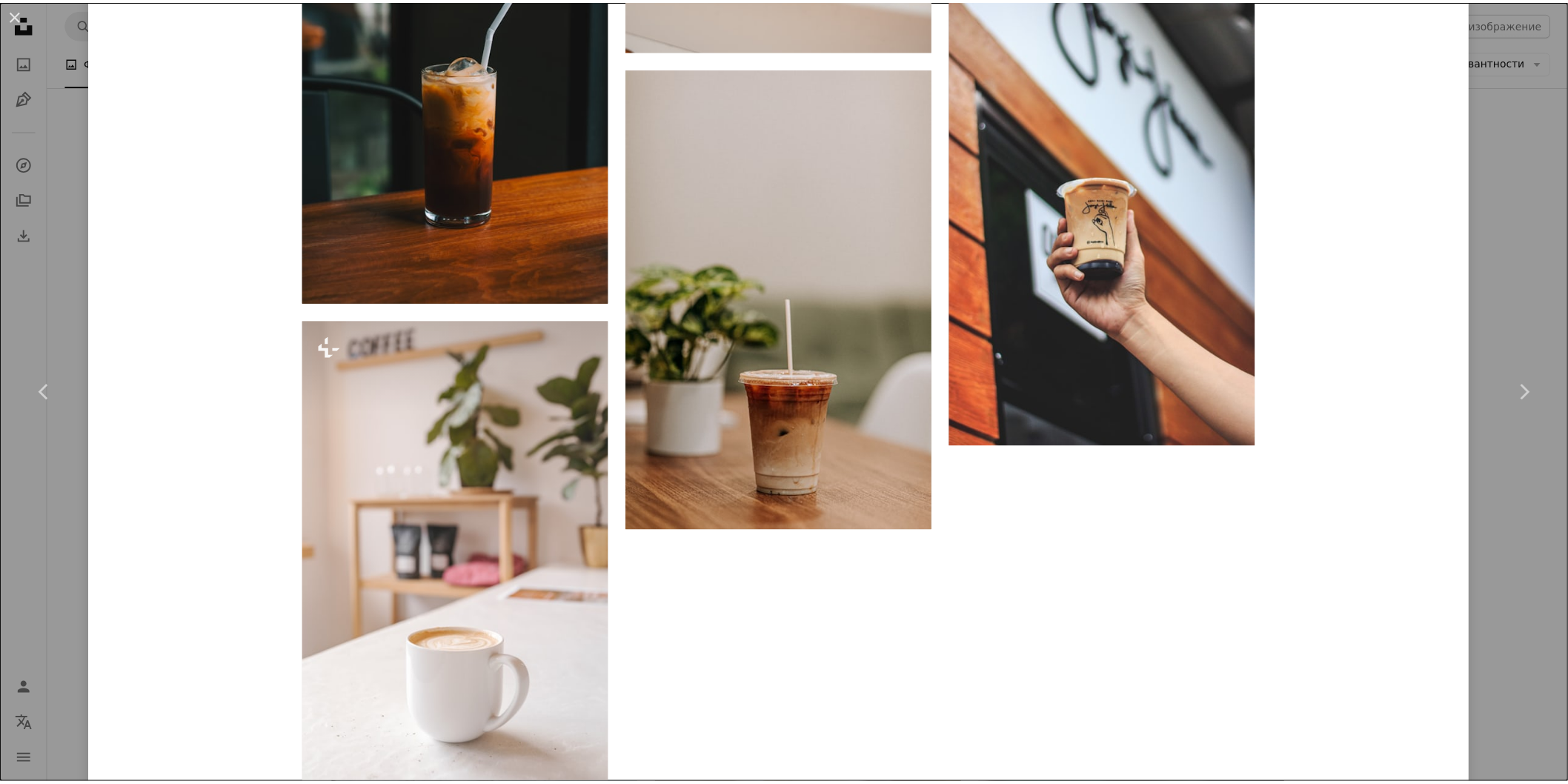
scroll to position [9809, 0]
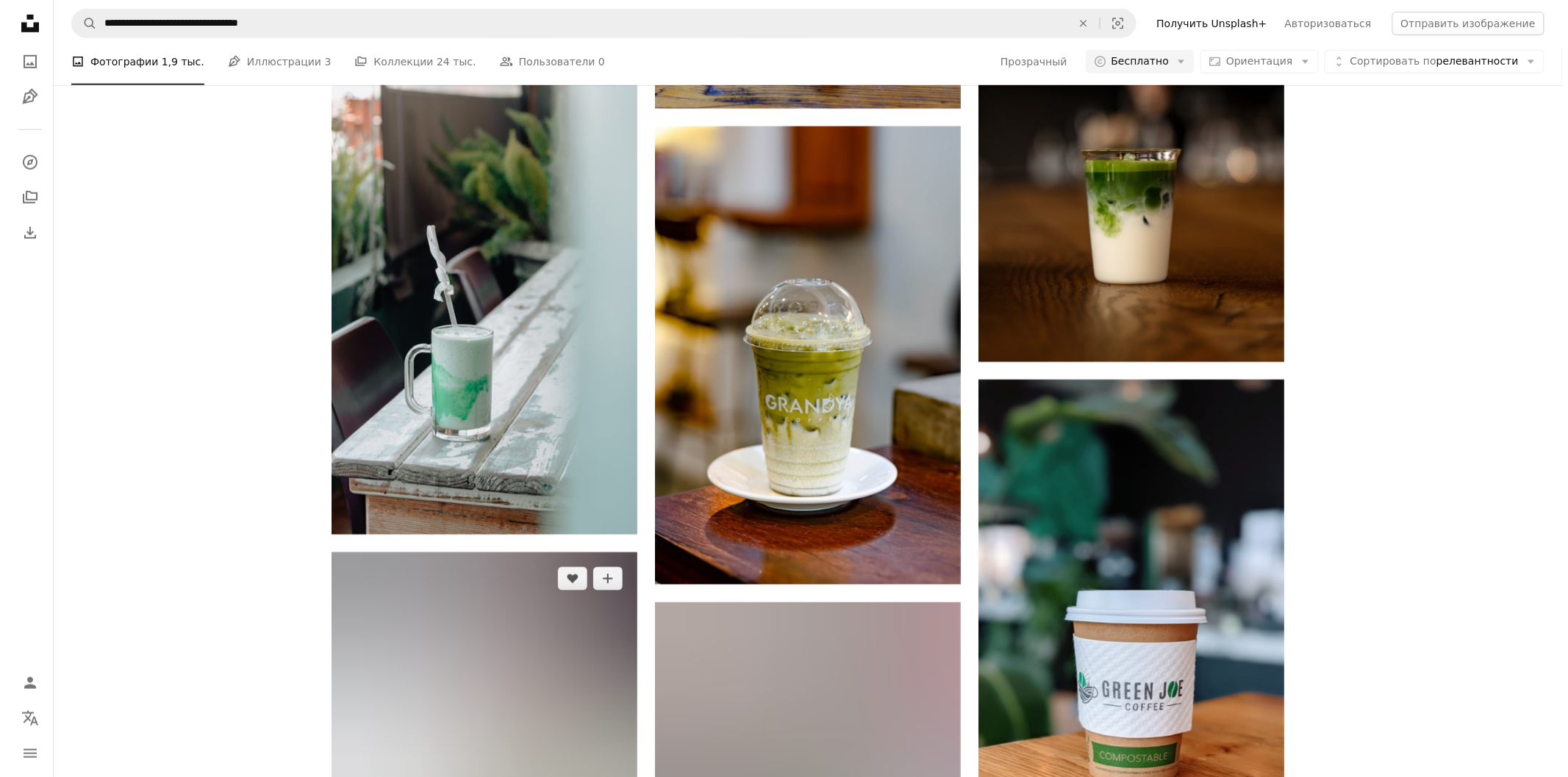
scroll to position [12000, 0]
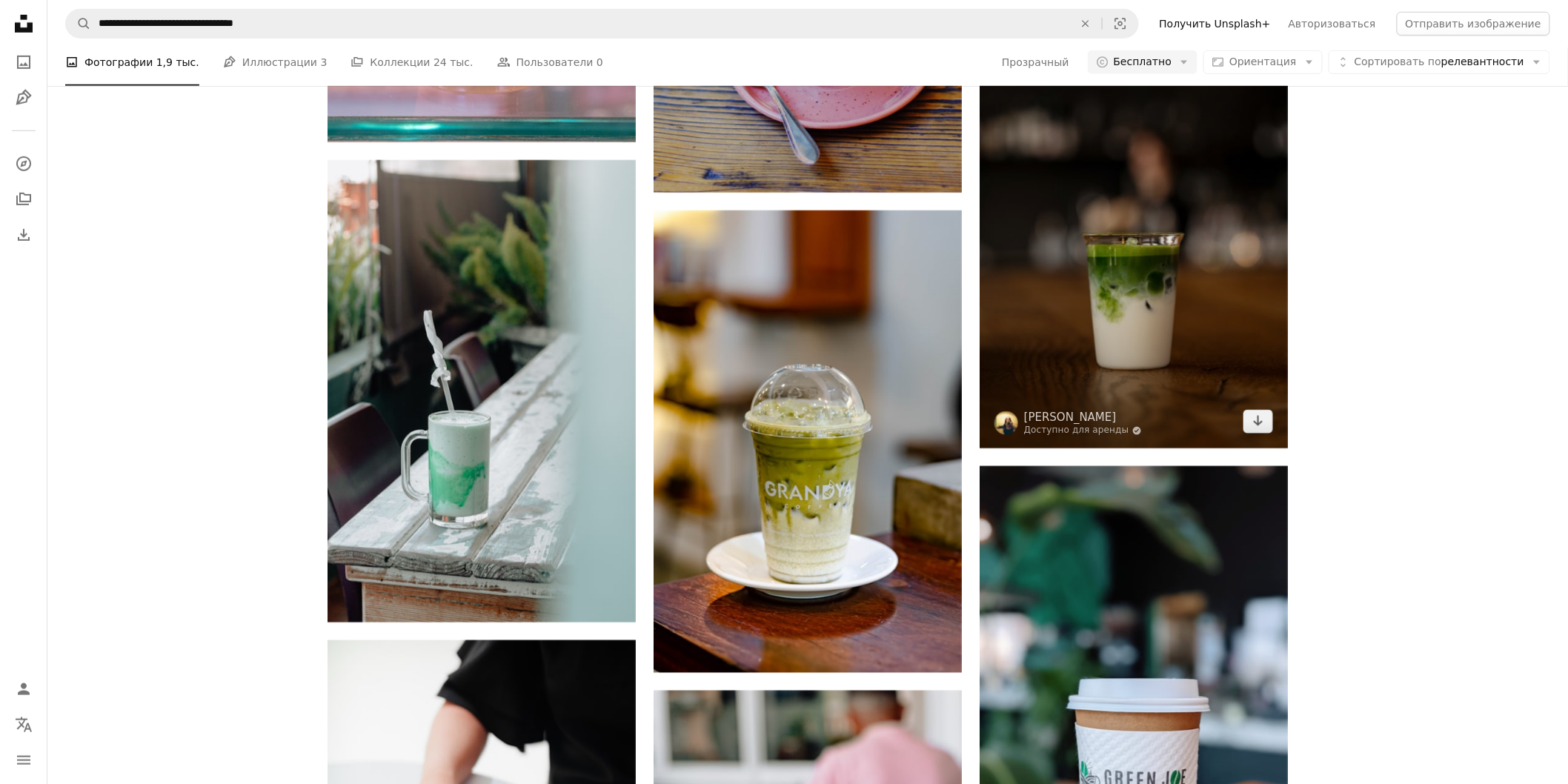
click at [1147, 325] on img at bounding box center [1133, 217] width 308 height 463
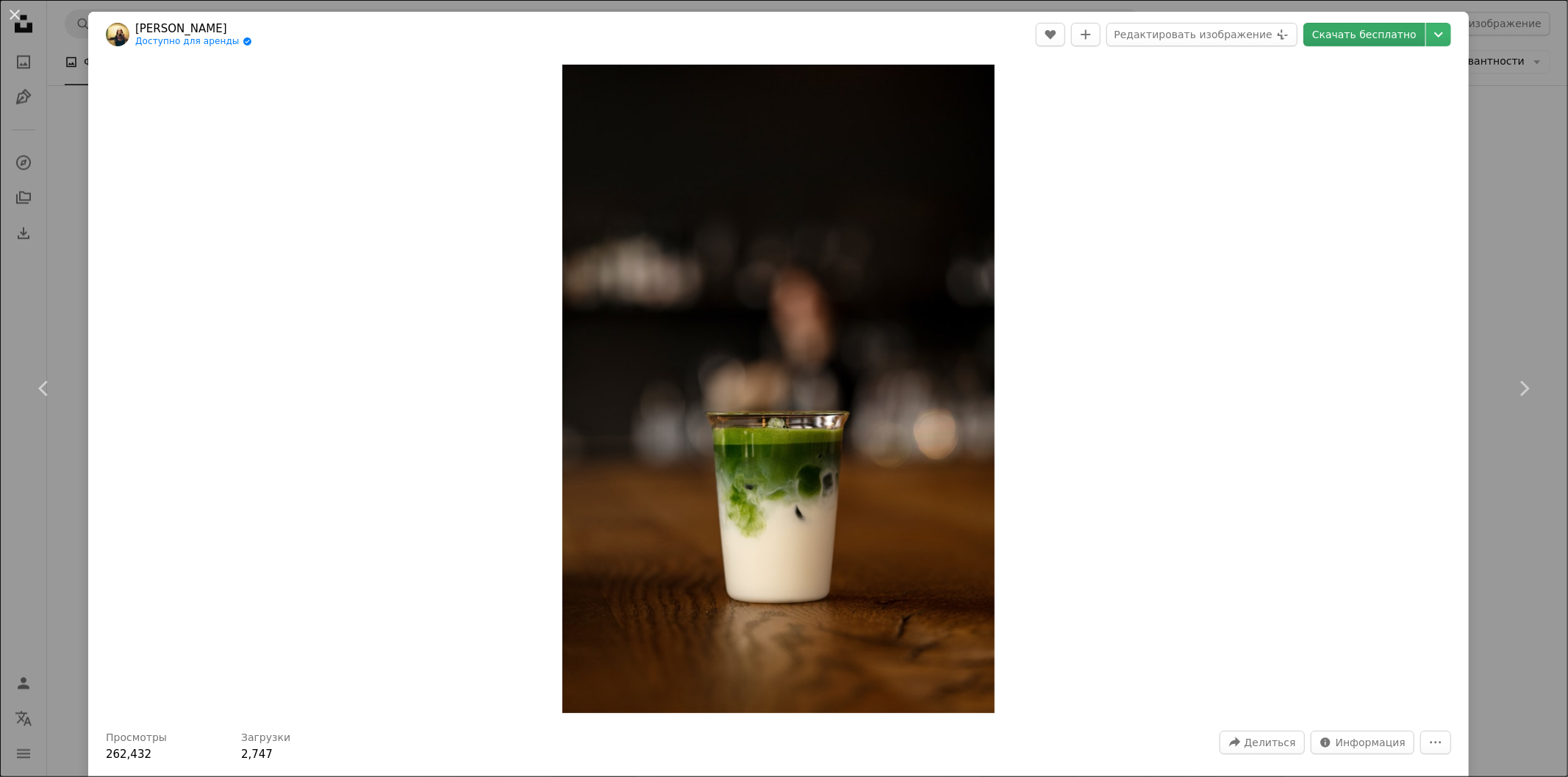
drag, startPoint x: 938, startPoint y: 436, endPoint x: 1361, endPoint y: 36, distance: 582.2
click at [1361, 36] on font "Скачать бесплатно" at bounding box center [1364, 35] width 104 height 12
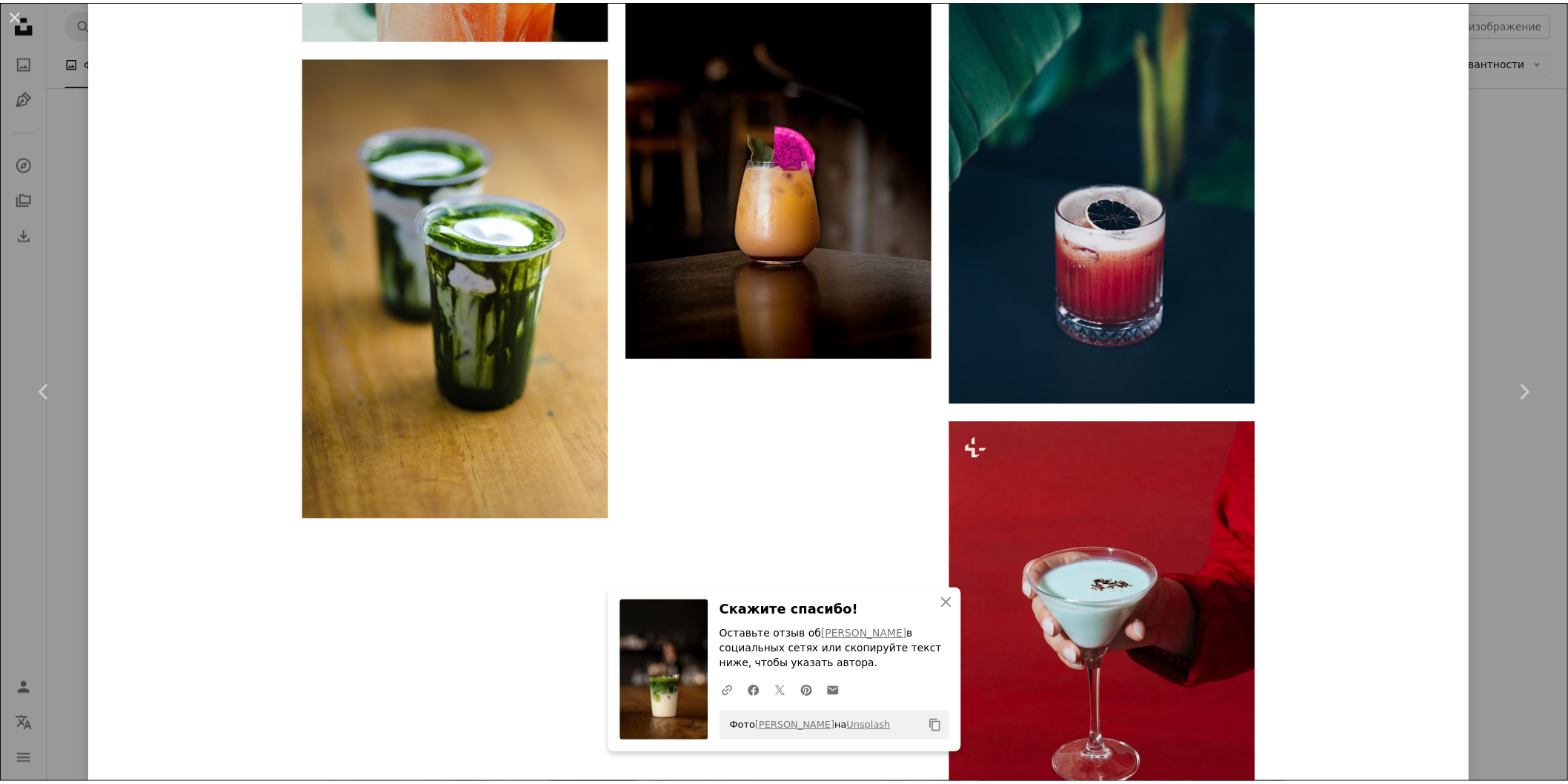
scroll to position [41498, 0]
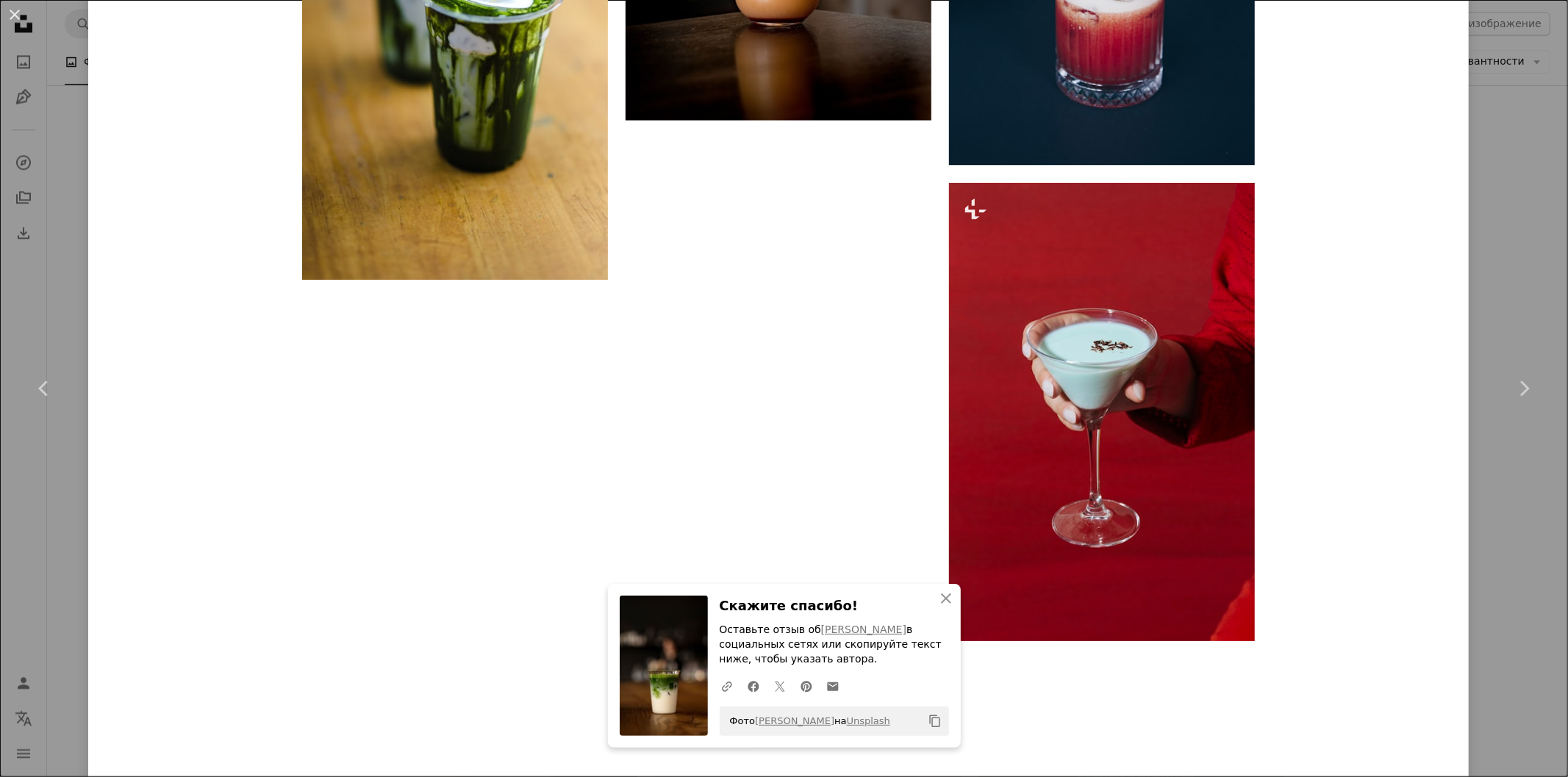
click at [1496, 276] on div "An X shape Chevron left Chevron right [PERSON_NAME] Доступно для аренды A check…" at bounding box center [784, 388] width 1568 height 777
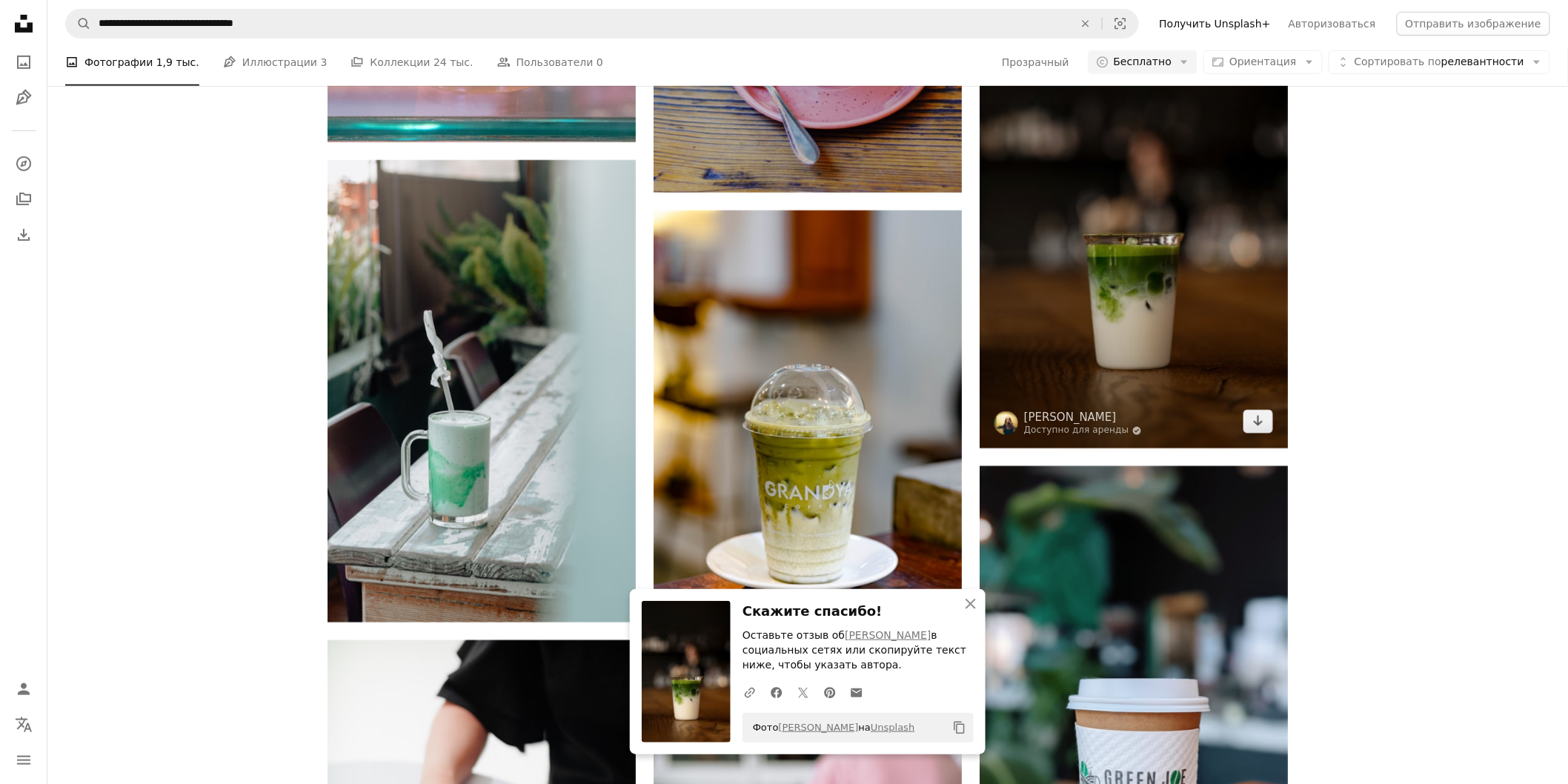
drag, startPoint x: 1167, startPoint y: 293, endPoint x: 1182, endPoint y: 292, distance: 15.0
click at [1167, 293] on img at bounding box center [1133, 217] width 308 height 463
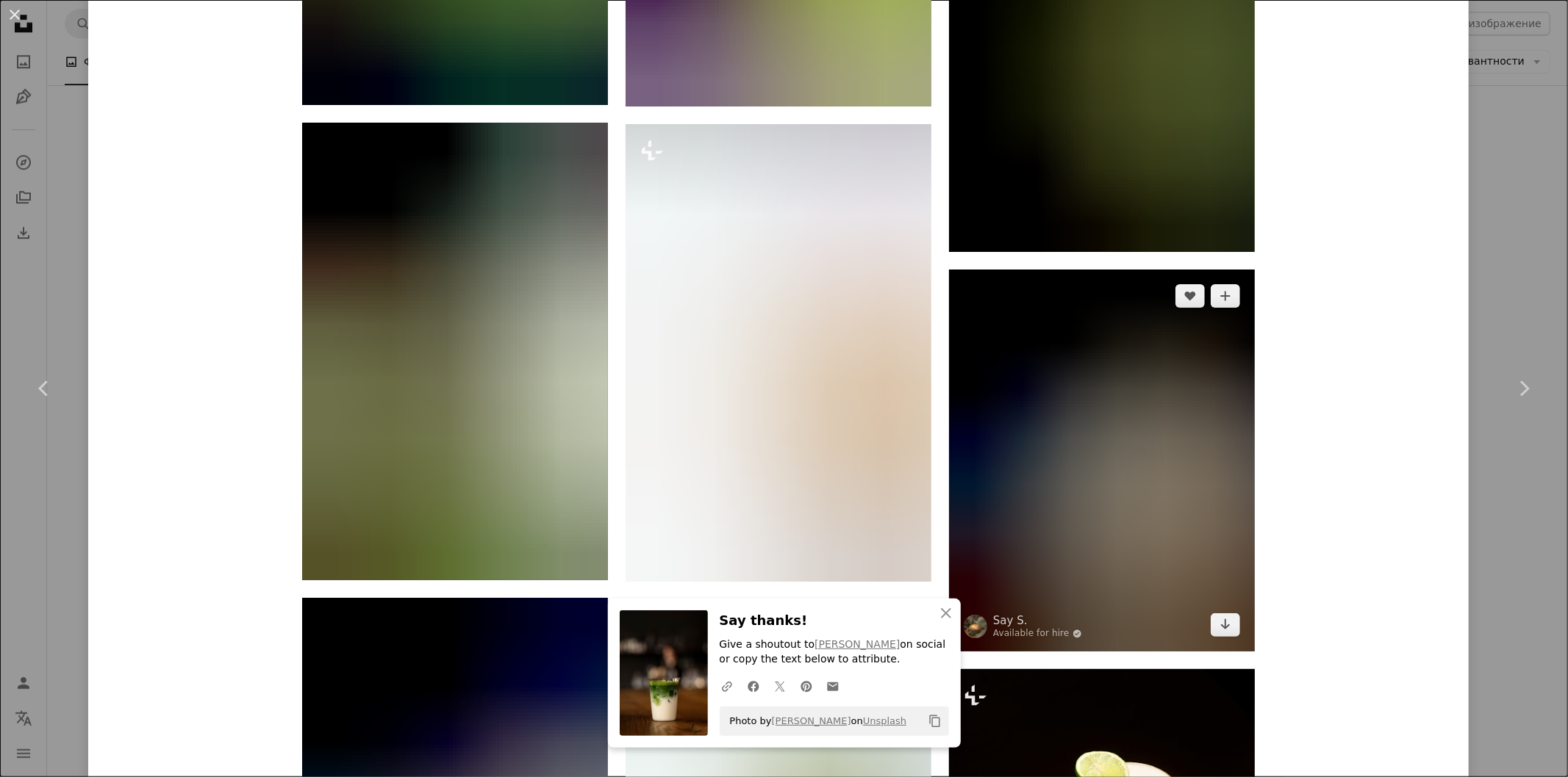
scroll to position [3346, 0]
